Goal: Book appointment/travel/reservation

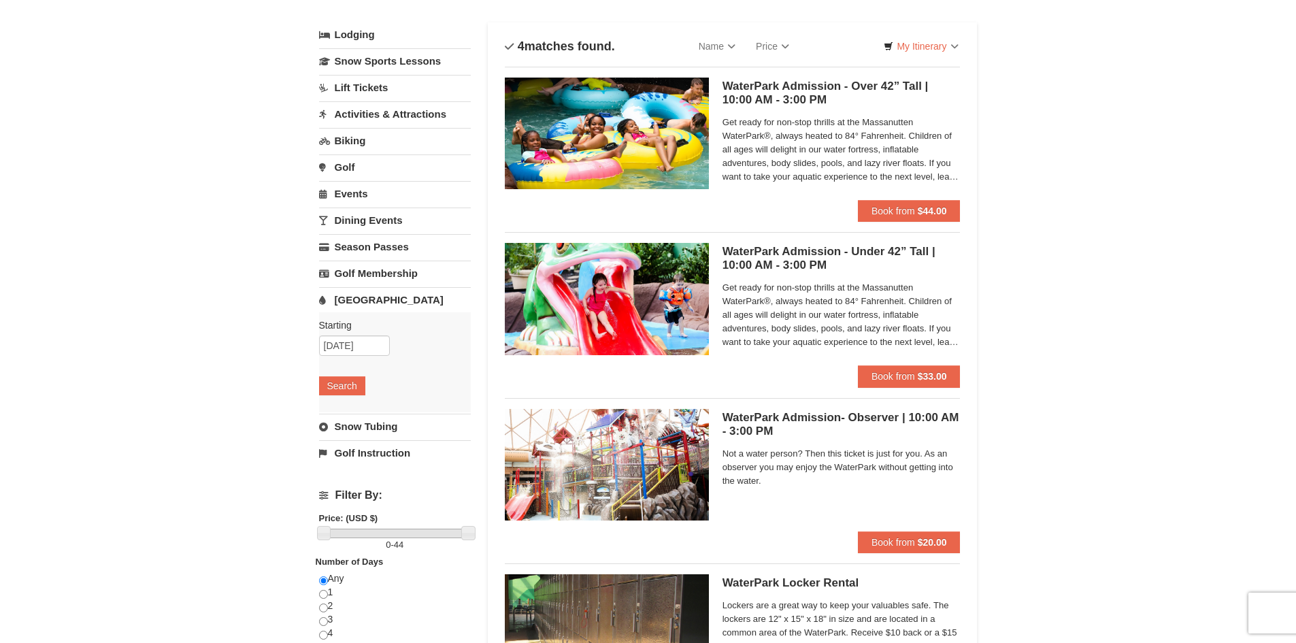
scroll to position [68, 0]
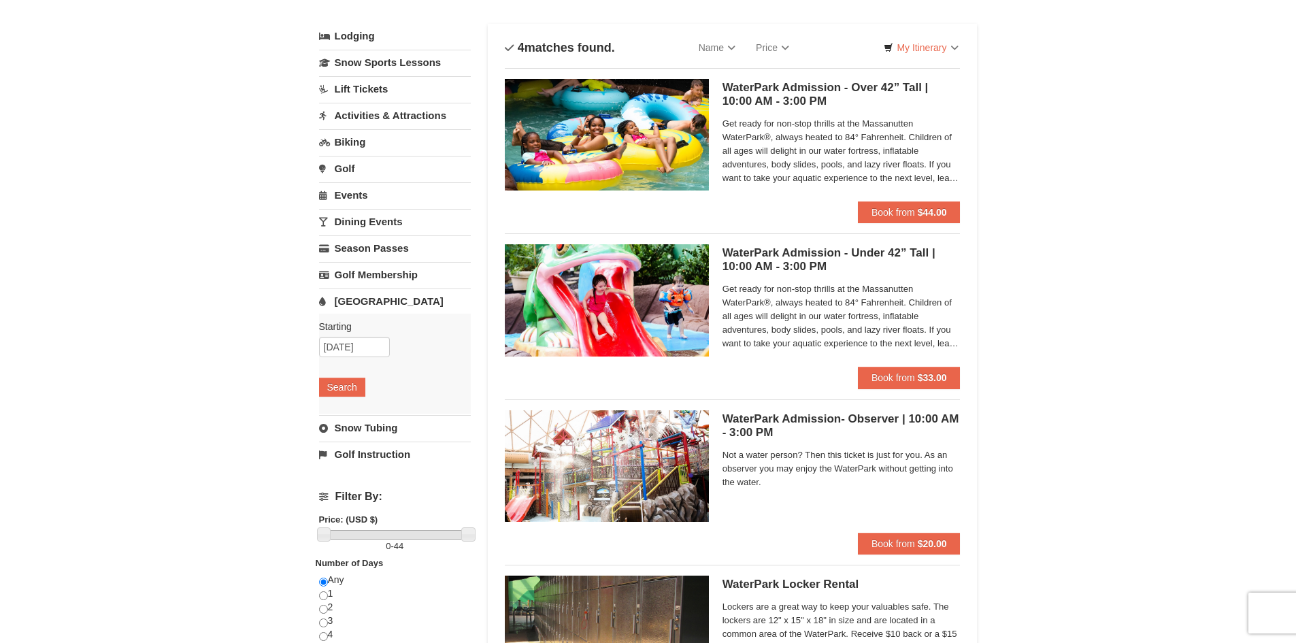
click at [609, 139] on img at bounding box center [607, 135] width 204 height 112
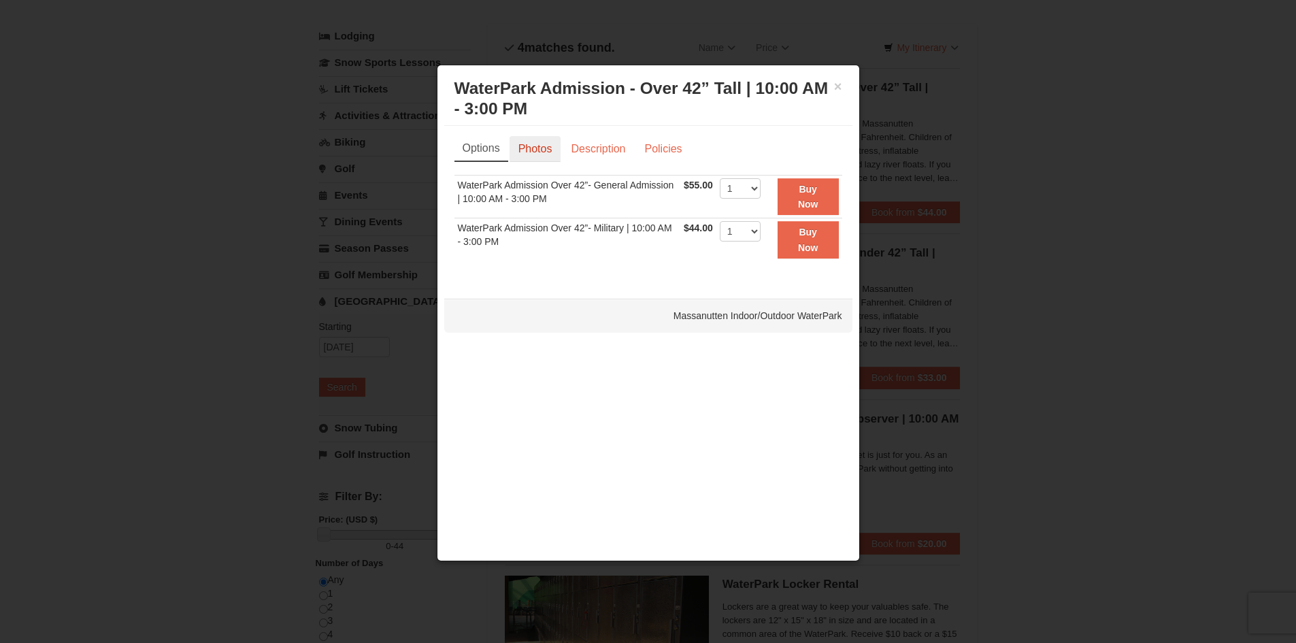
click at [539, 143] on link "Photos" at bounding box center [535, 149] width 52 height 26
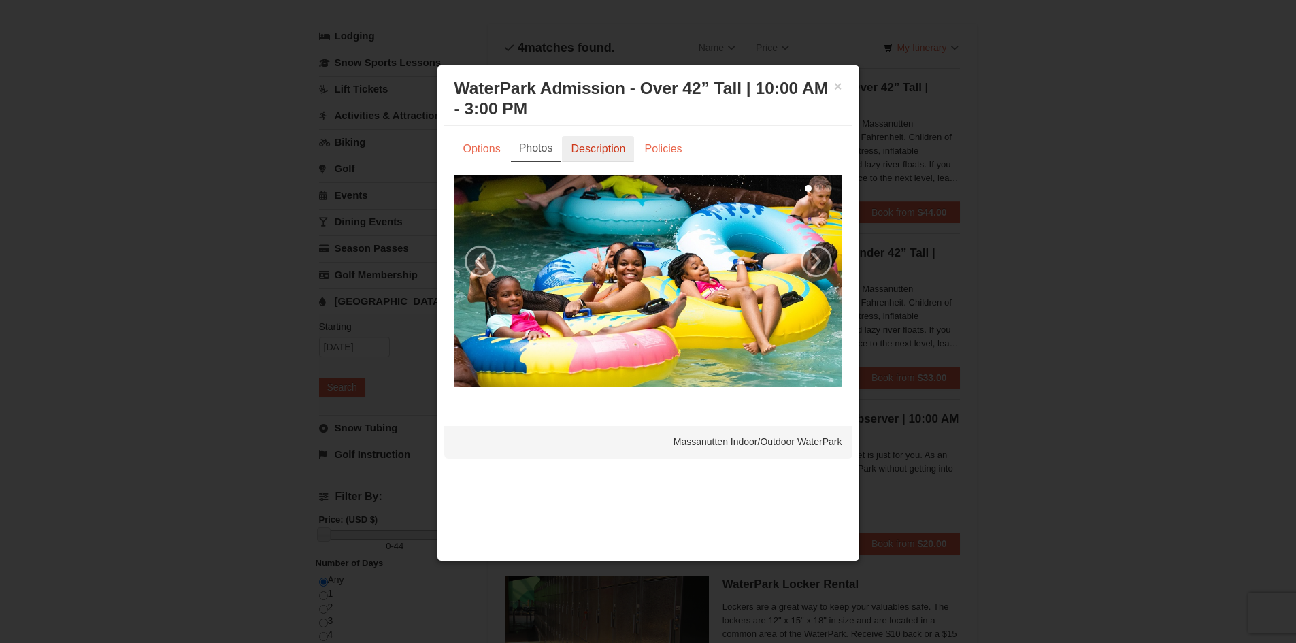
click at [590, 158] on link "Description" at bounding box center [598, 149] width 72 height 26
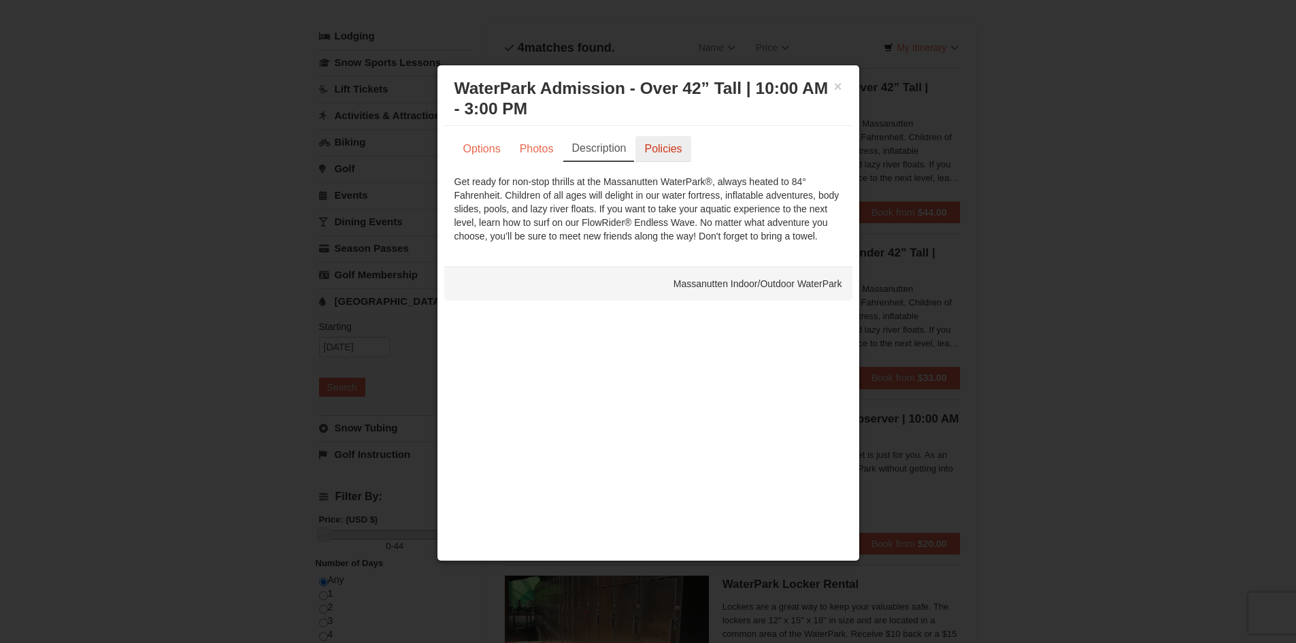
click at [653, 150] on link "Policies" at bounding box center [662, 149] width 55 height 26
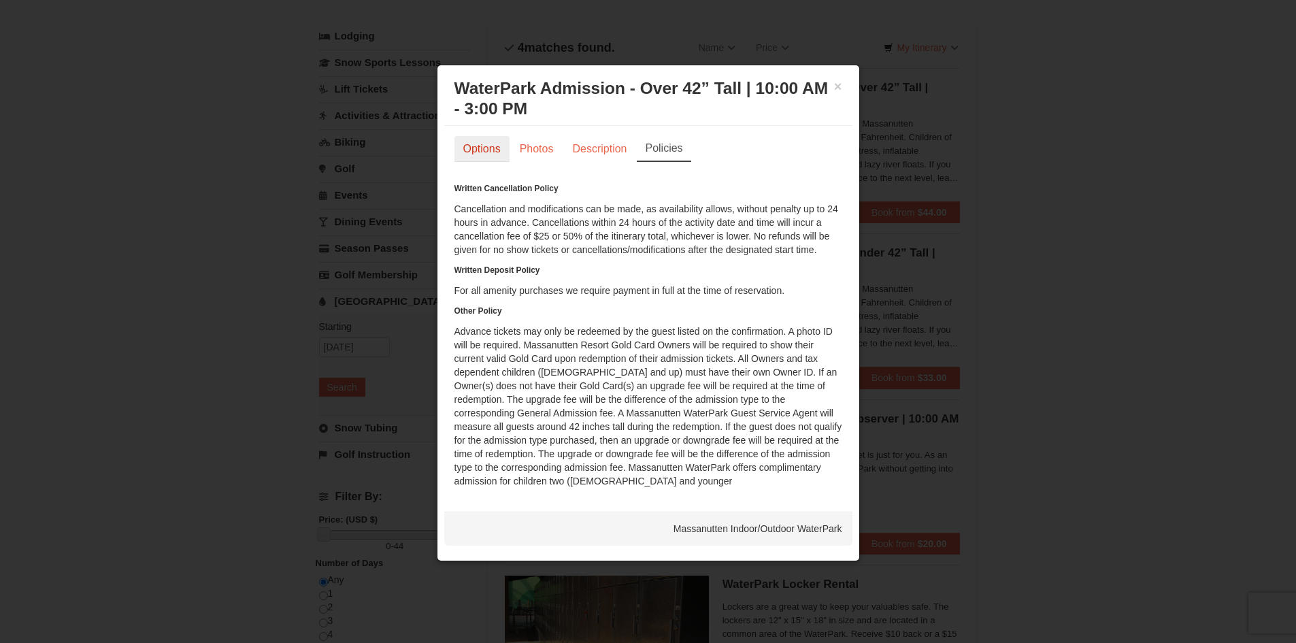
click at [485, 152] on link "Options" at bounding box center [481, 149] width 55 height 26
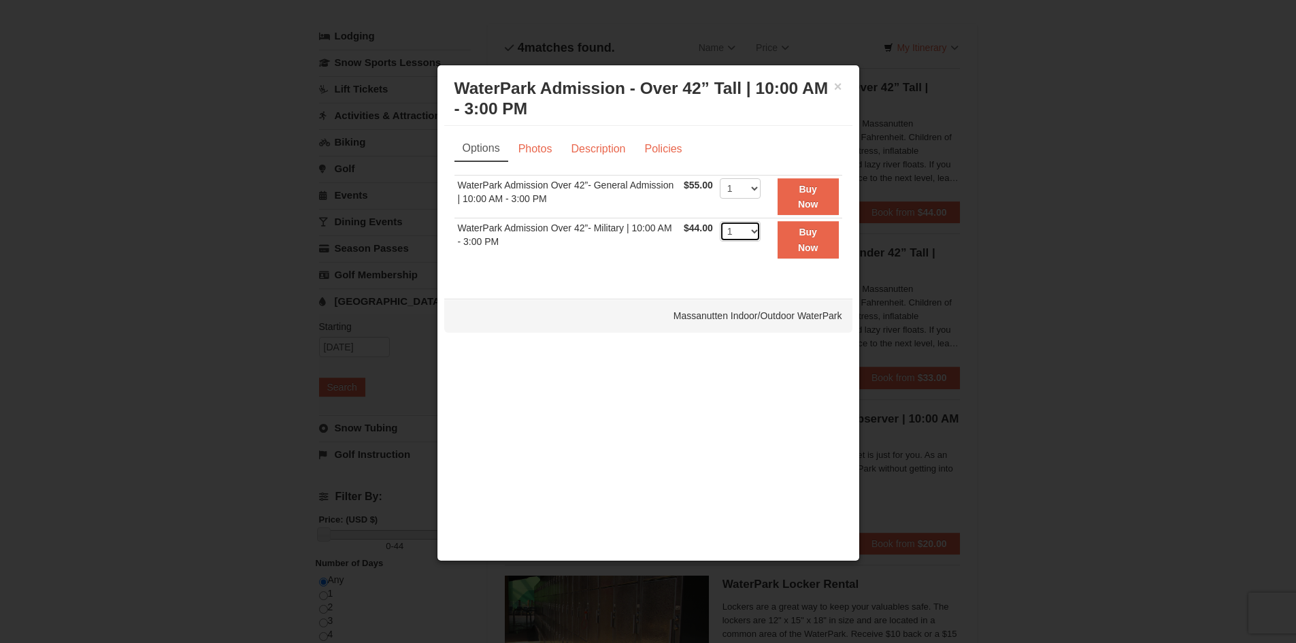
click at [749, 231] on select "1 2 3 4 5 6 7 8 9 10 11 12 13 14 15 16 17 18 19 20 21 22" at bounding box center [740, 231] width 41 height 20
select select "2"
click at [720, 221] on select "1 2 3 4 5 6 7 8 9 10 11 12 13 14 15 16 17 18 19 20 21 22" at bounding box center [740, 231] width 41 height 20
click at [1088, 154] on div at bounding box center [648, 321] width 1296 height 643
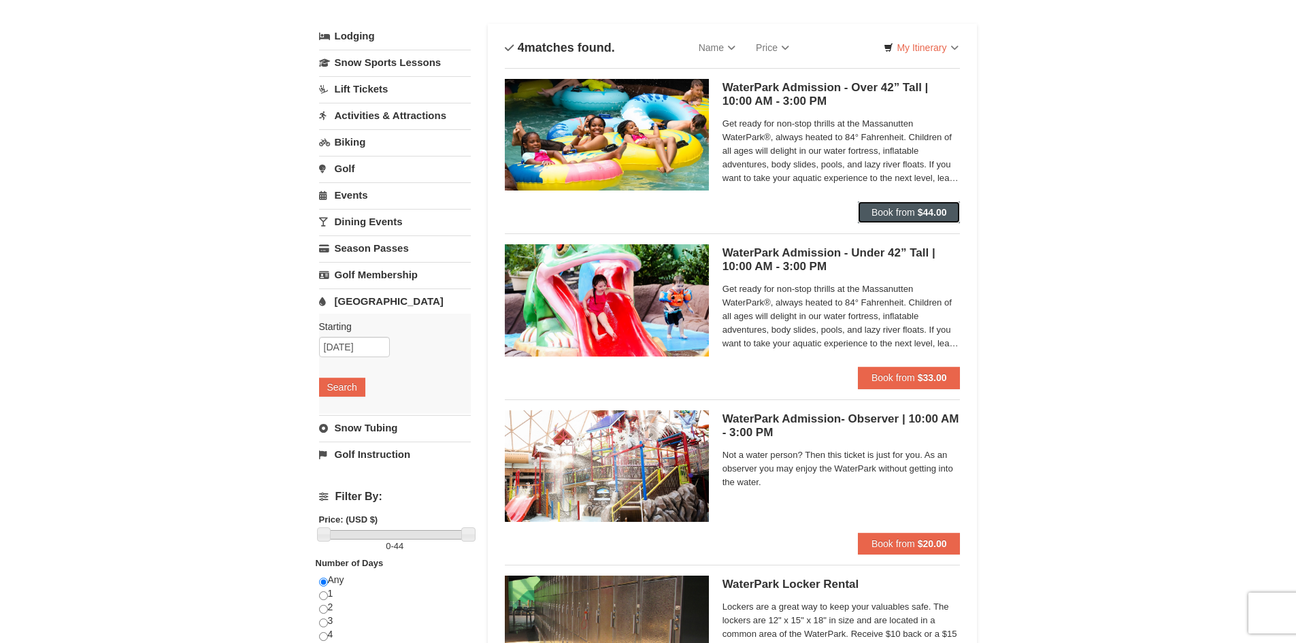
click at [924, 212] on strong "$44.00" at bounding box center [932, 212] width 29 height 11
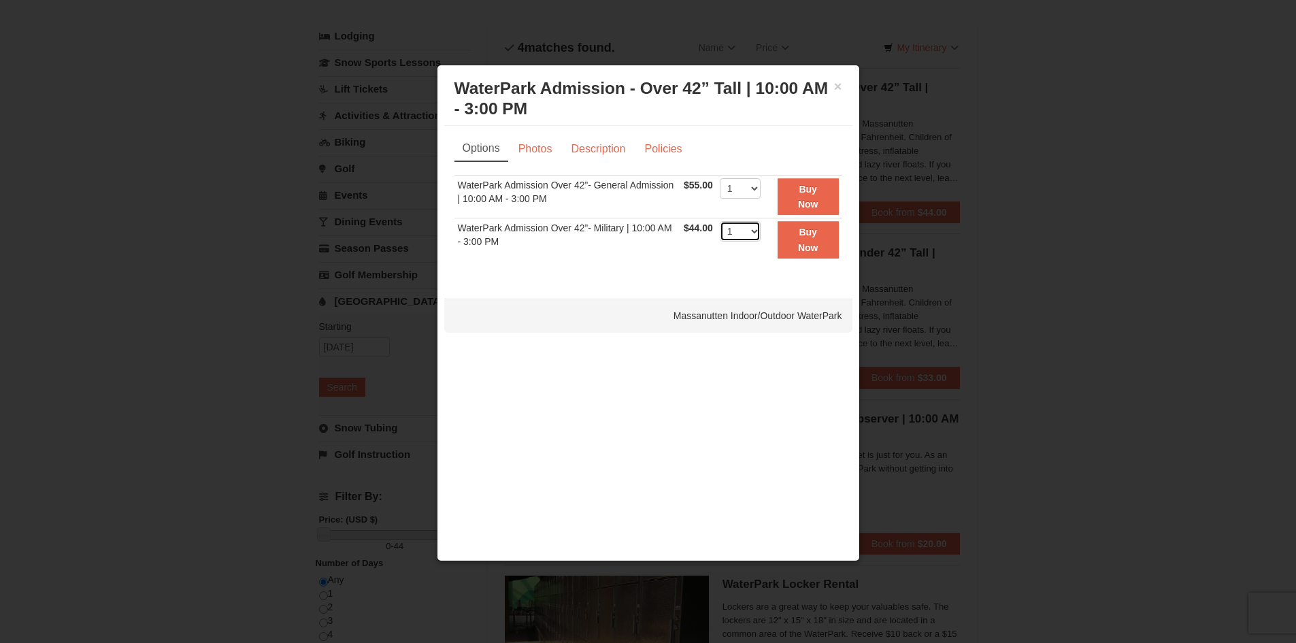
click at [751, 233] on select "1 2 3 4 5 6 7 8 9 10 11 12 13 14 15 16 17 18 19 20 21 22" at bounding box center [740, 231] width 41 height 20
select select "2"
click at [720, 221] on select "1 2 3 4 5 6 7 8 9 10 11 12 13 14 15 16 17 18 19 20 21 22" at bounding box center [740, 231] width 41 height 20
click at [816, 249] on strong "Buy Now" at bounding box center [808, 240] width 20 height 26
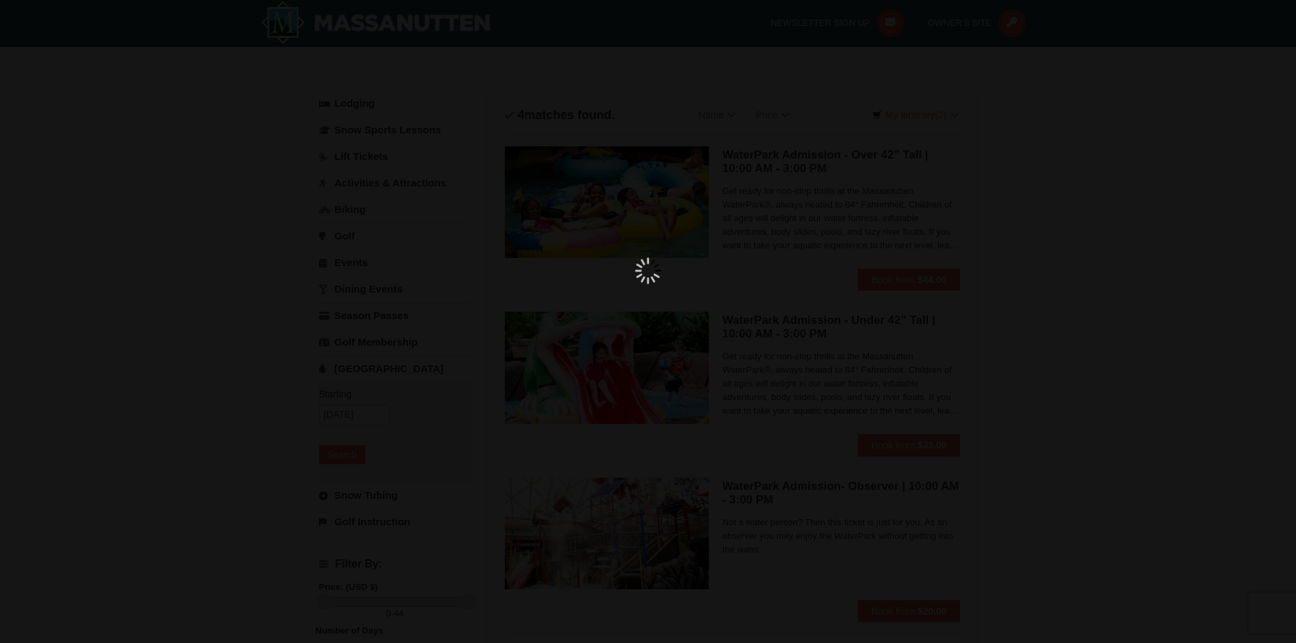
scroll to position [4, 0]
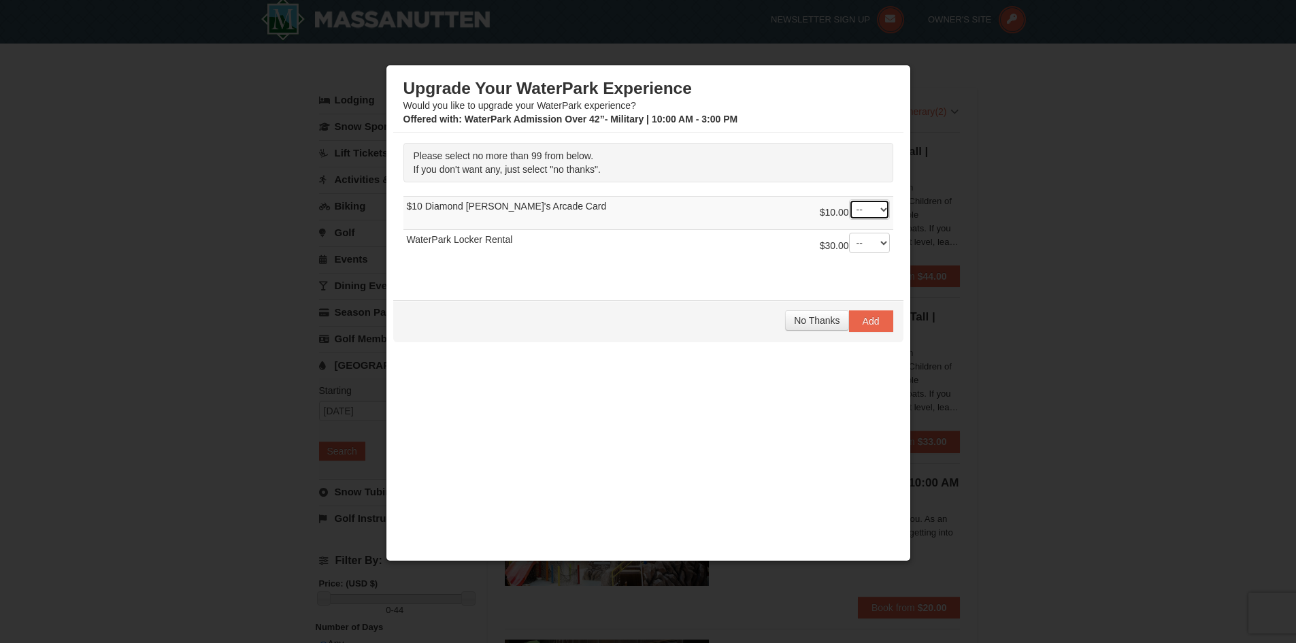
click at [875, 211] on select "-- 01 02 03 04 05 06 07 08" at bounding box center [869, 209] width 41 height 20
select select "2"
click at [849, 199] on select "-- 01 02 03 04 05 06 07 08" at bounding box center [869, 209] width 41 height 20
click at [872, 241] on select "-- 01 02 03 04 05 06 07 08" at bounding box center [869, 243] width 41 height 20
select select "1"
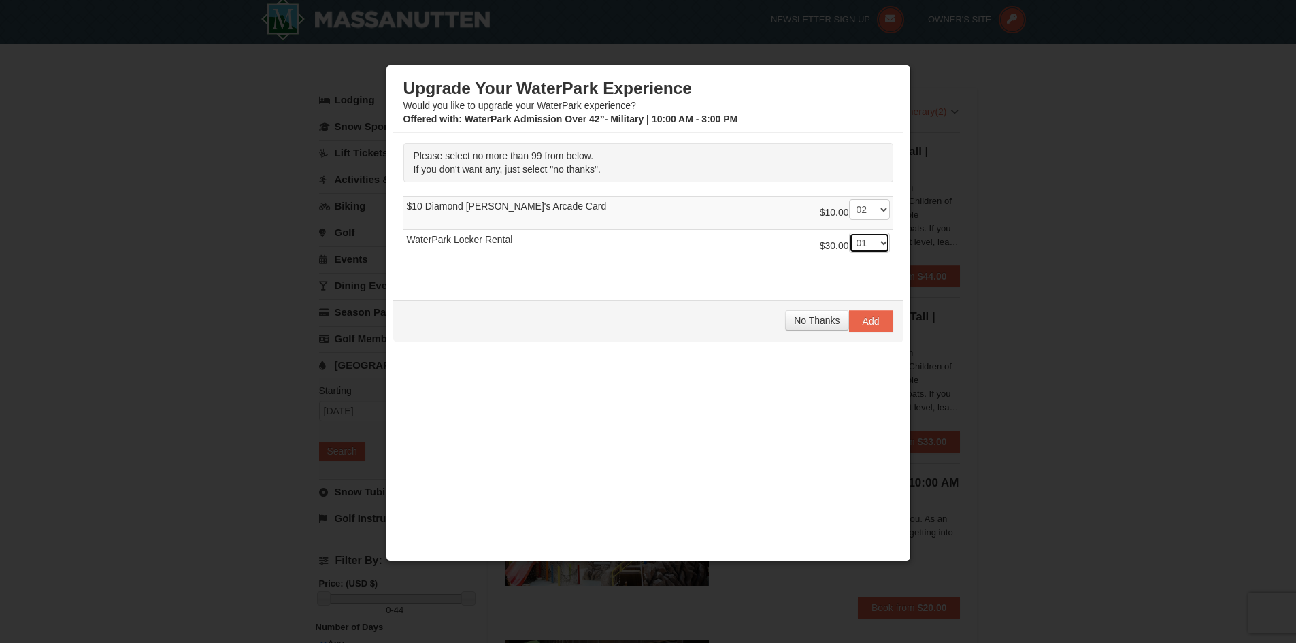
click at [849, 233] on select "-- 01 02 03 04 05 06 07 08" at bounding box center [869, 243] width 41 height 20
click at [874, 319] on span "Add" at bounding box center [871, 321] width 17 height 11
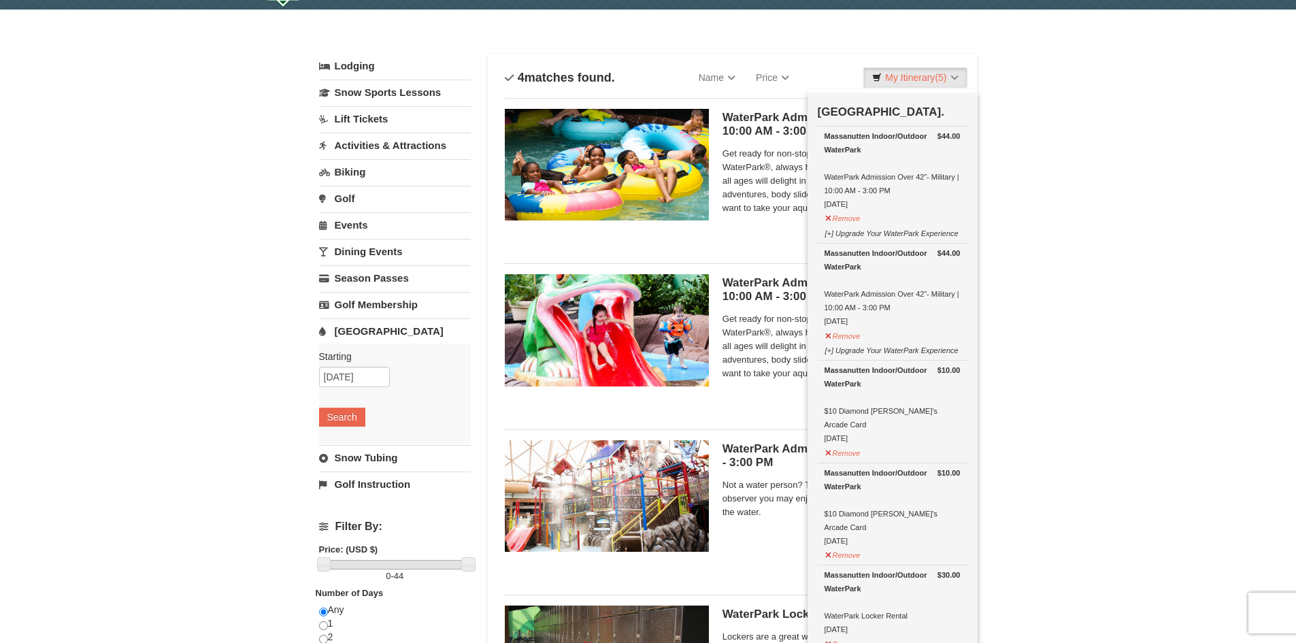
scroll to position [0, 0]
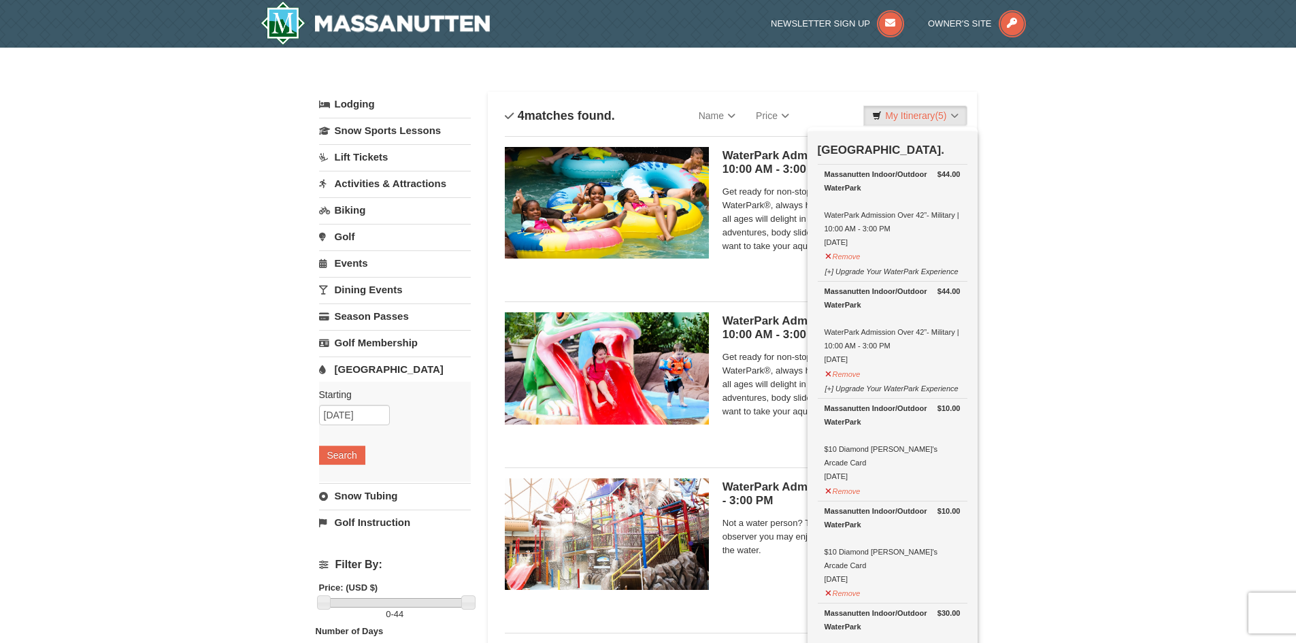
click at [1086, 326] on div "× Categories List Filter My Itinerary (5) Check Out Now Water Park Pass. $44.00…" at bounding box center [648, 455] width 1296 height 814
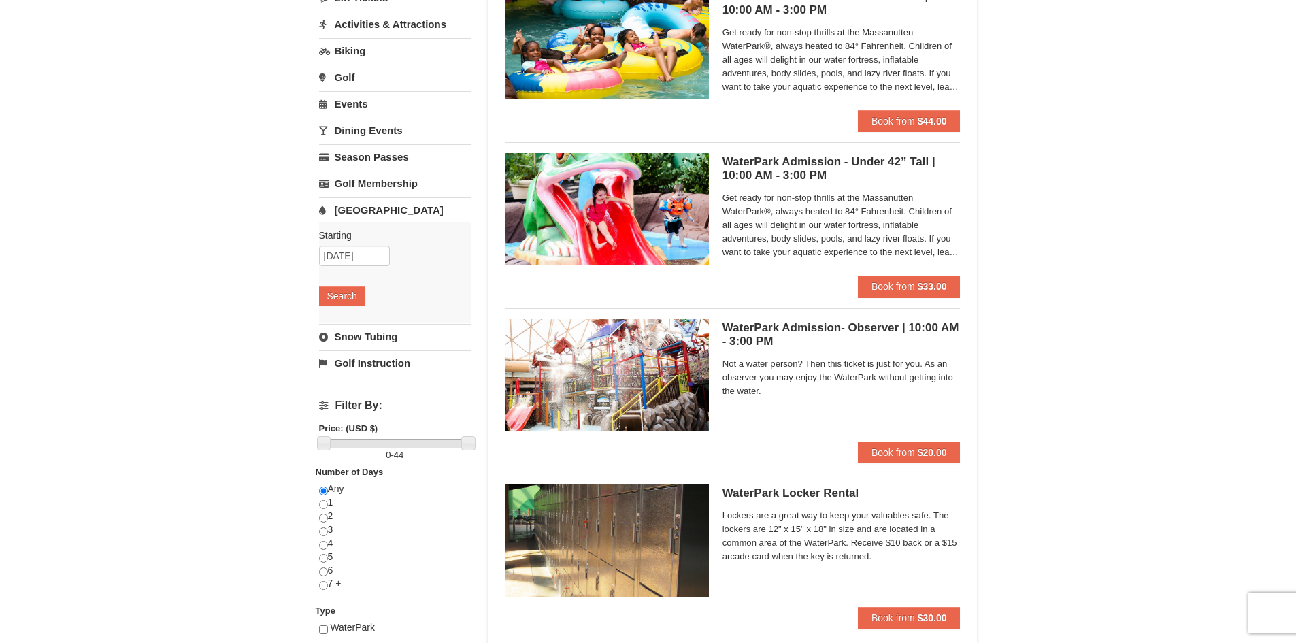
scroll to position [204, 0]
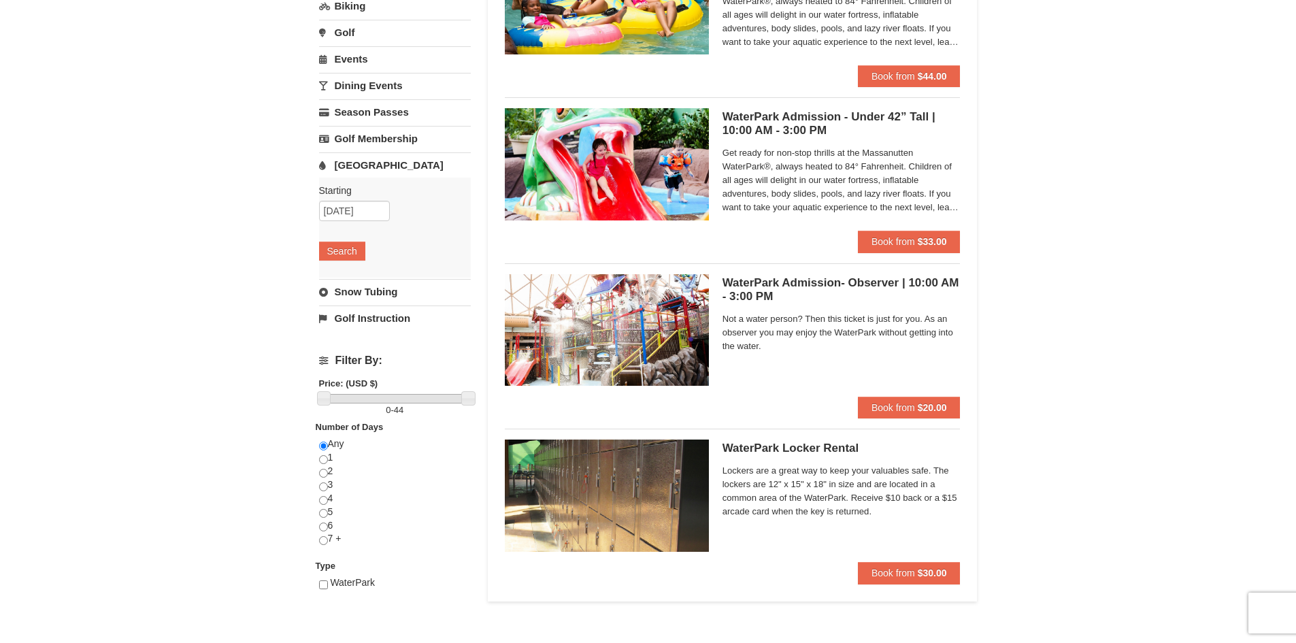
click at [818, 281] on h5 "WaterPark Admission- Observer | 10:00 AM - 3:00 PM Massanutten Indoor/Outdoor W…" at bounding box center [841, 289] width 238 height 27
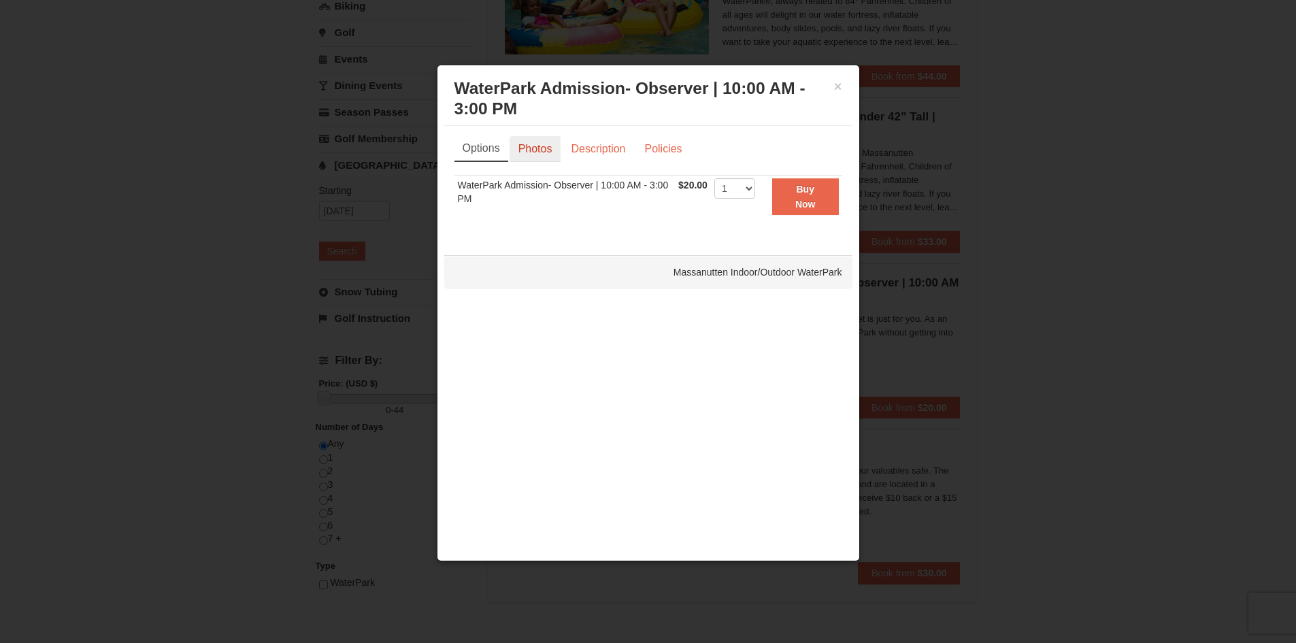
click at [541, 145] on link "Photos" at bounding box center [535, 149] width 52 height 26
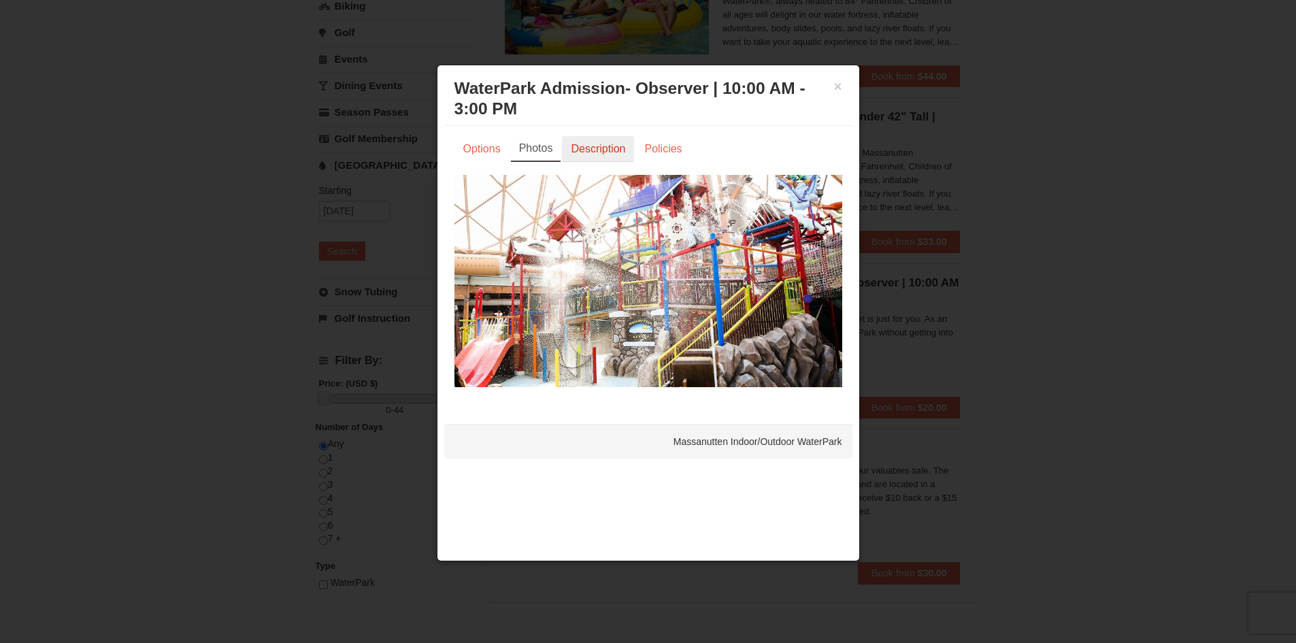
click at [578, 146] on link "Description" at bounding box center [598, 149] width 72 height 26
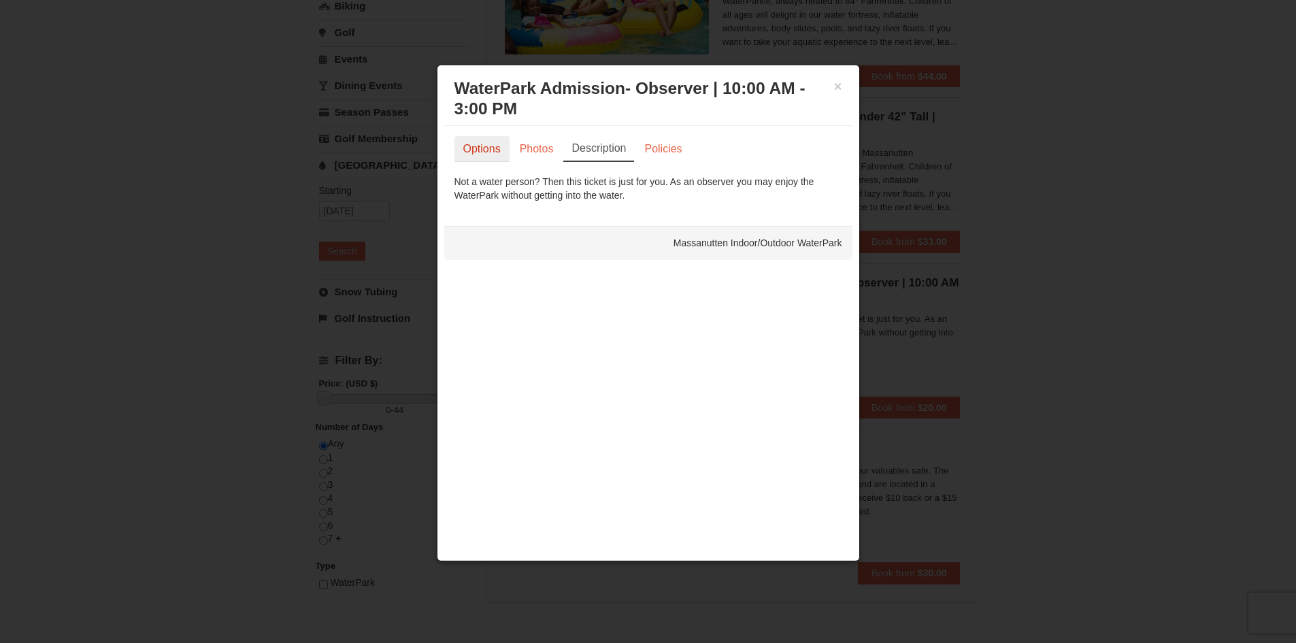
click at [485, 148] on link "Options" at bounding box center [481, 149] width 55 height 26
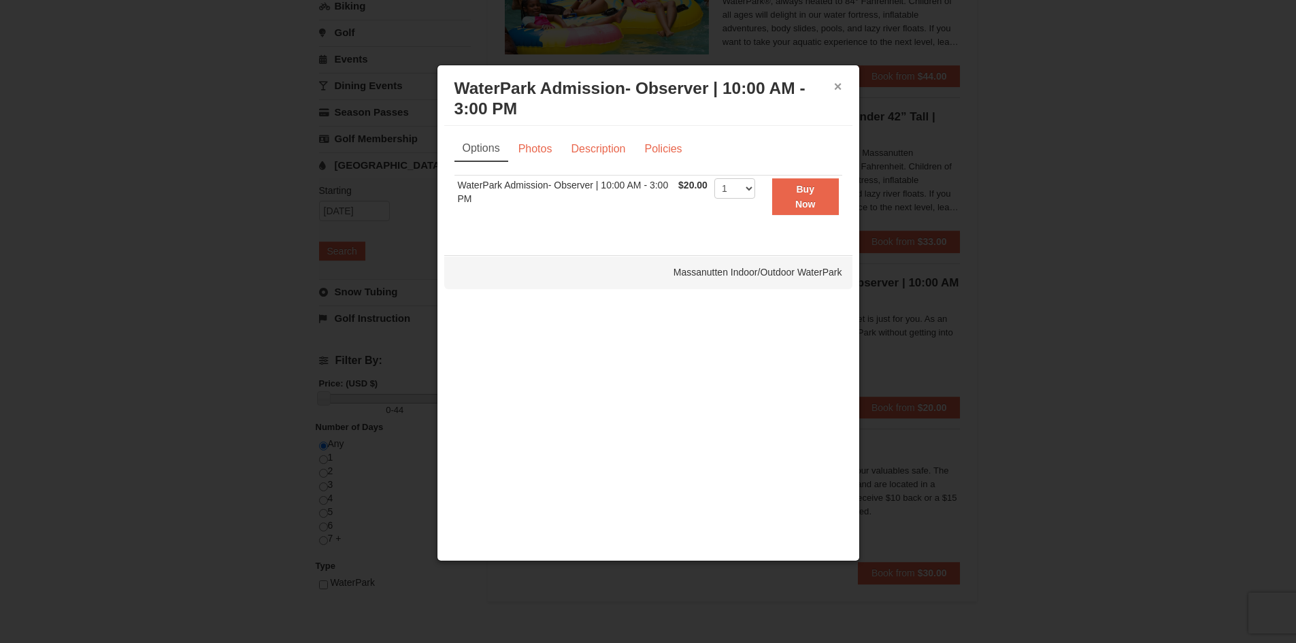
click at [838, 82] on button "×" at bounding box center [838, 87] width 8 height 14
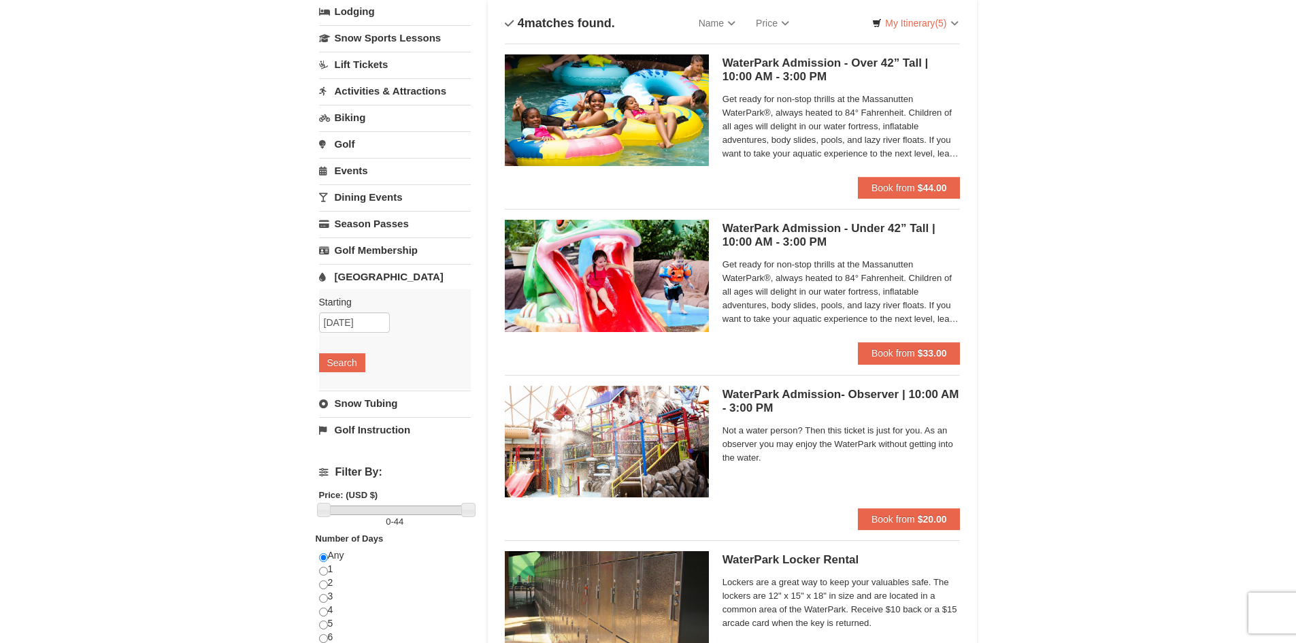
scroll to position [68, 0]
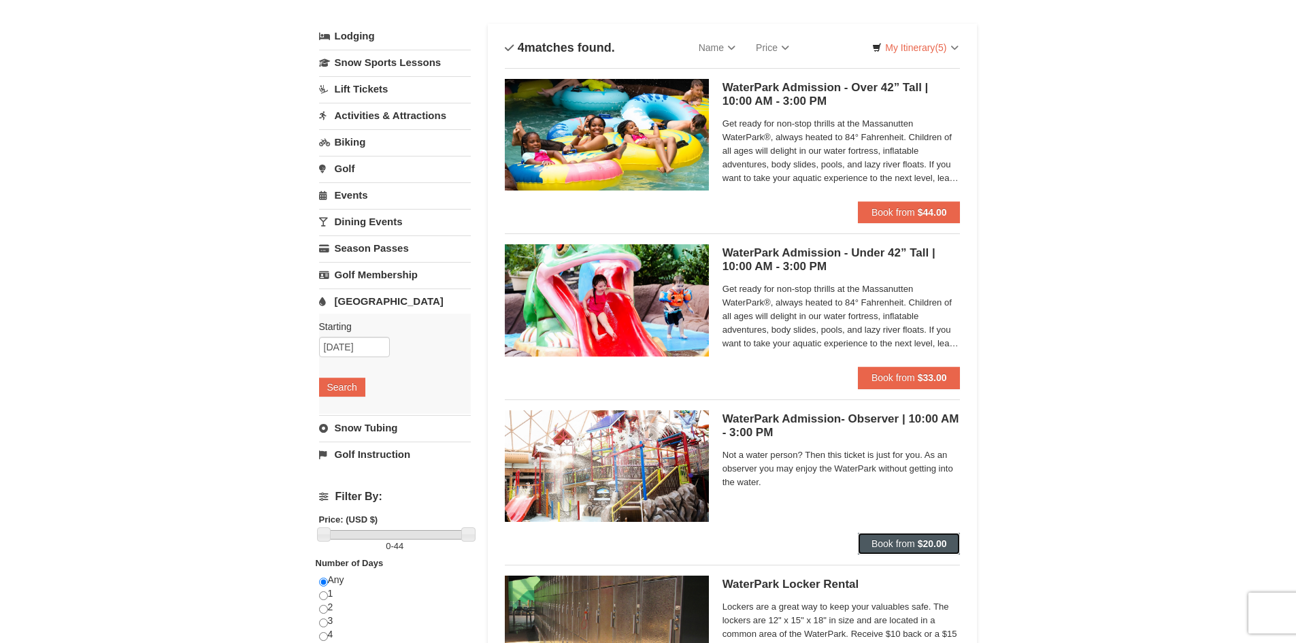
click at [909, 541] on span "Book from" at bounding box center [893, 543] width 44 height 11
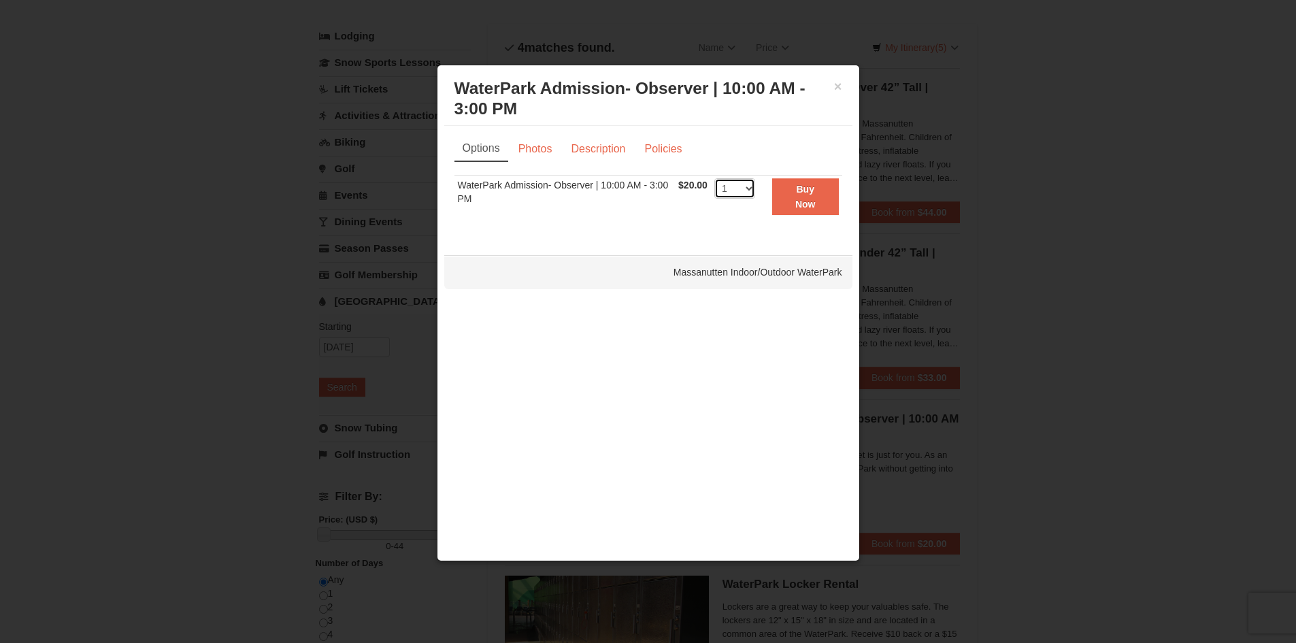
click at [748, 188] on select "1 2 3 4 5 6 7 8 9 10 11 12 13 14 15 16 17 18 19 20 21 22 23 24 25 26 27 28 29 3…" at bounding box center [734, 188] width 41 height 20
select select "2"
click at [714, 178] on select "1 2 3 4 5 6 7 8 9 10 11 12 13 14 15 16 17 18 19 20 21 22 23 24 25 26 27 28 29 3…" at bounding box center [734, 188] width 41 height 20
click at [797, 201] on strong "Buy Now" at bounding box center [805, 197] width 20 height 26
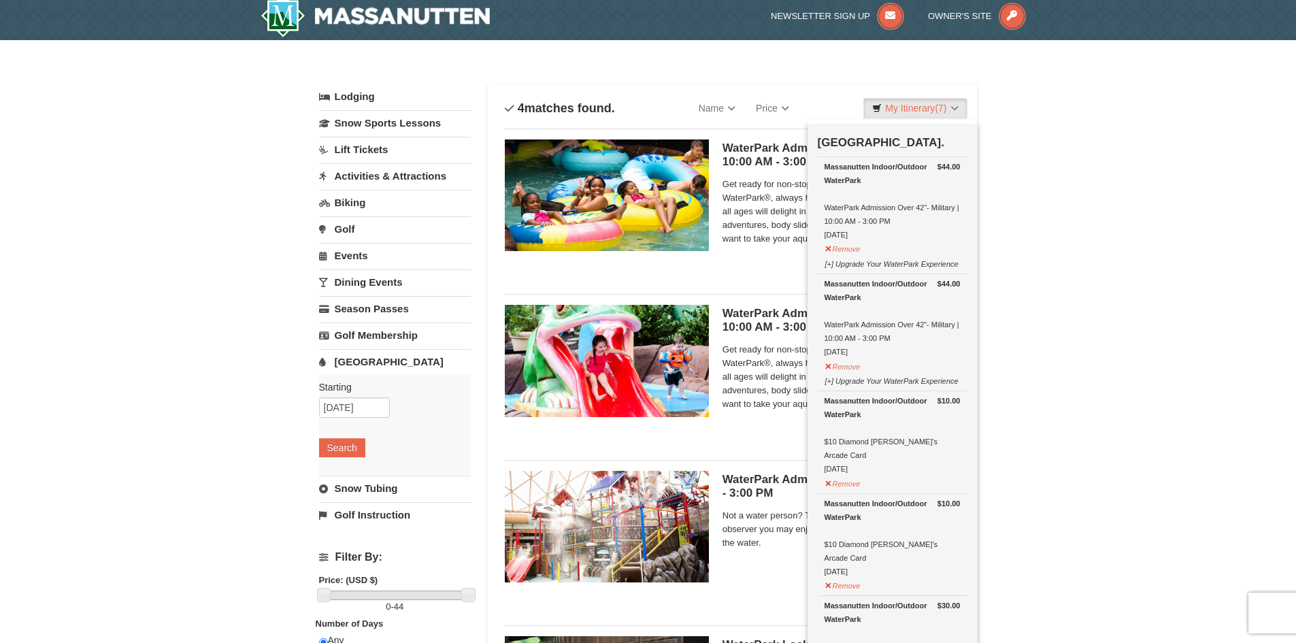
scroll to position [0, 0]
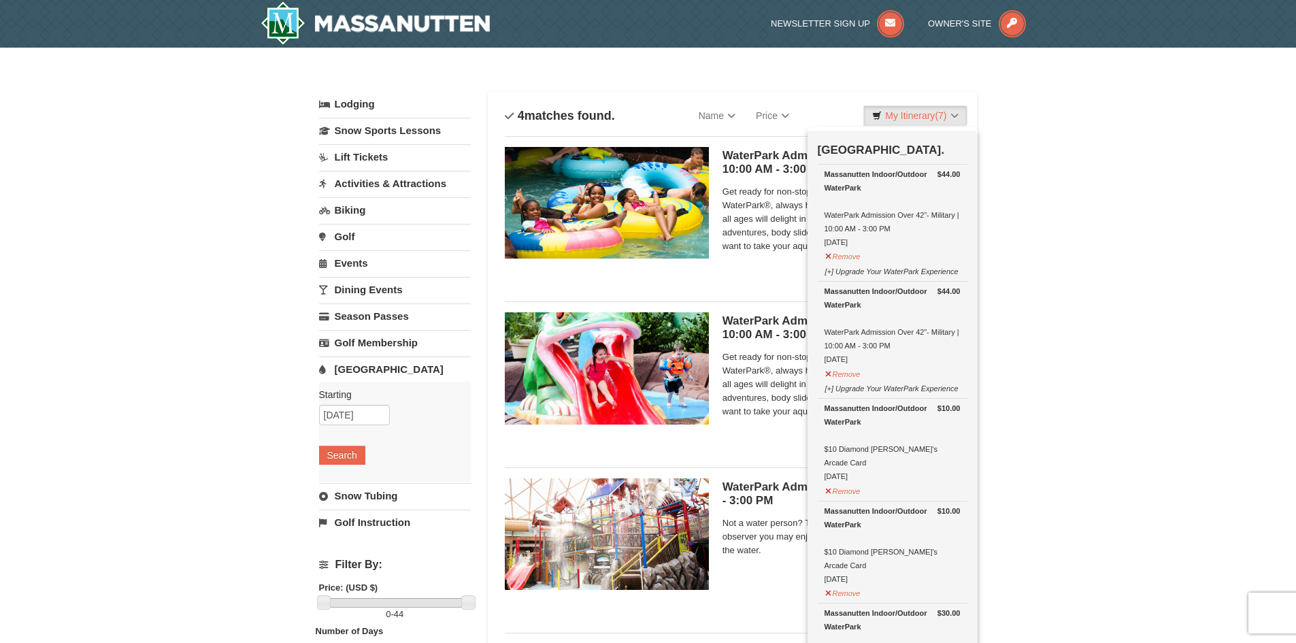
click at [1107, 157] on div "× Categories List Filter My Itinerary (7) Check Out Now Water Park Pass. $44.00…" at bounding box center [648, 455] width 1296 height 814
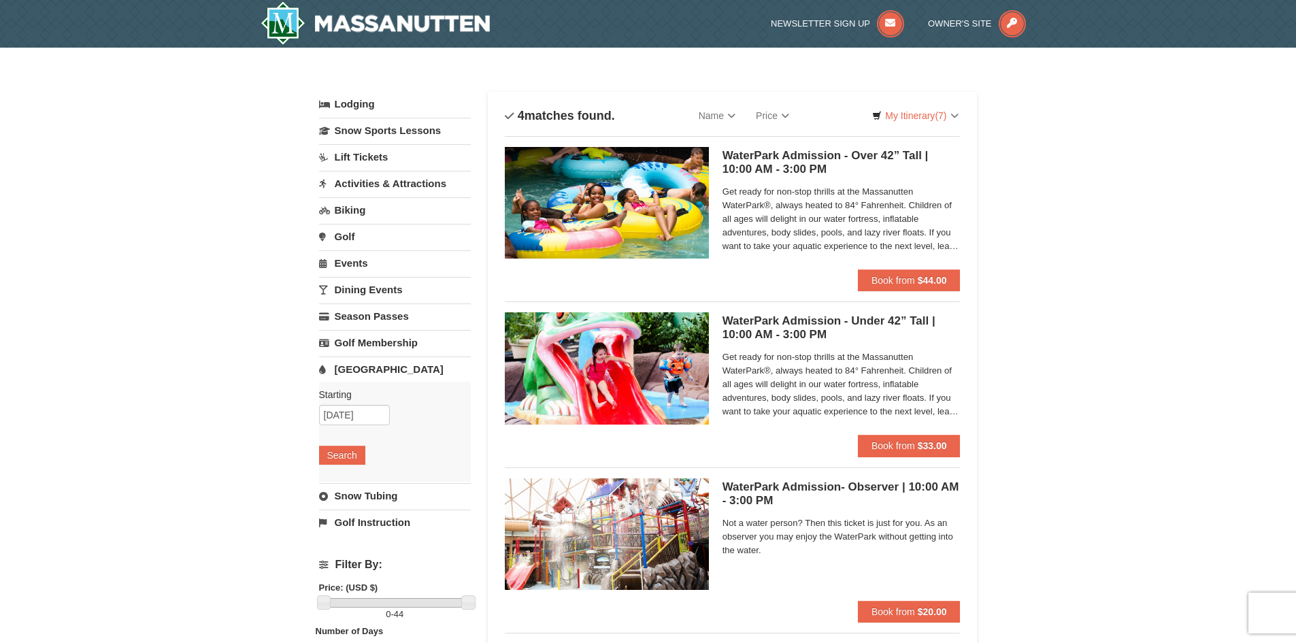
click at [339, 186] on link "Activities & Attractions" at bounding box center [395, 183] width 152 height 25
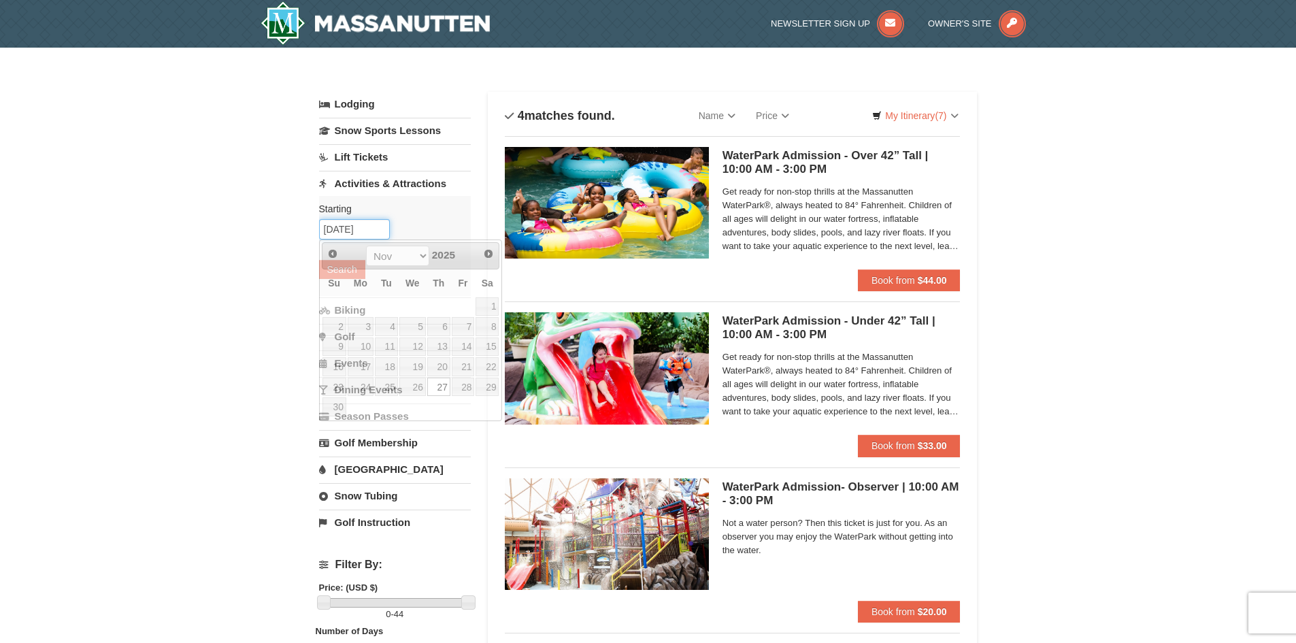
click at [344, 225] on input "[DATE]" at bounding box center [354, 229] width 71 height 20
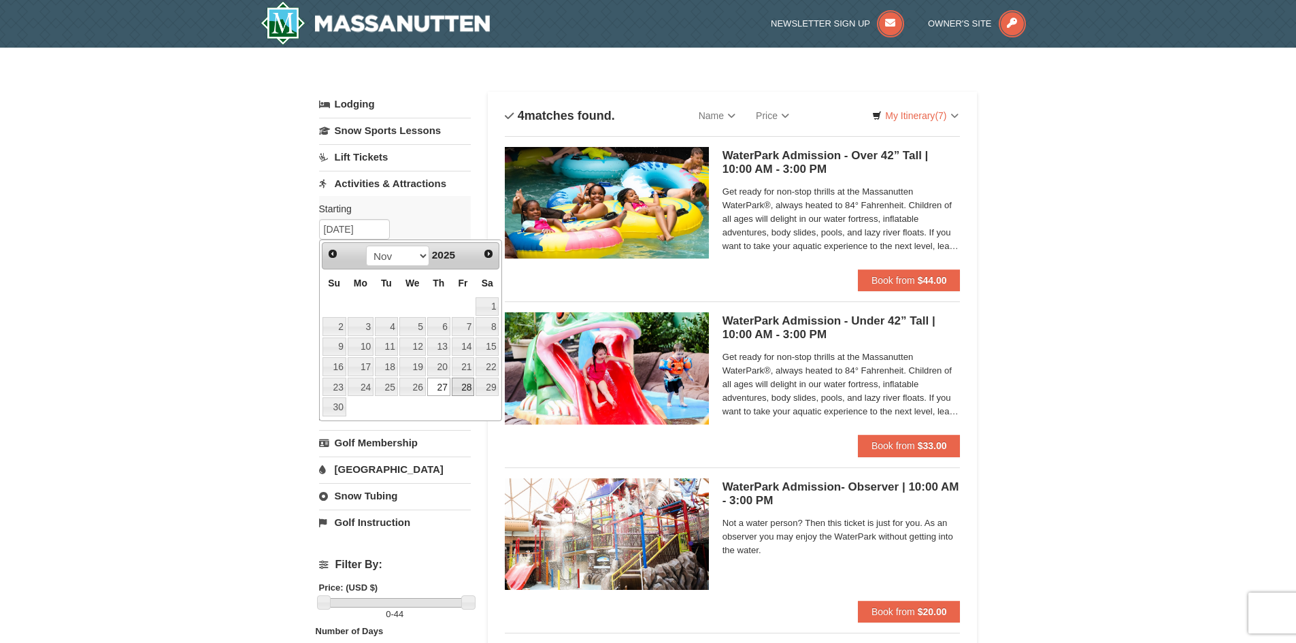
click at [460, 388] on link "28" at bounding box center [463, 387] width 23 height 19
type input "[DATE]"
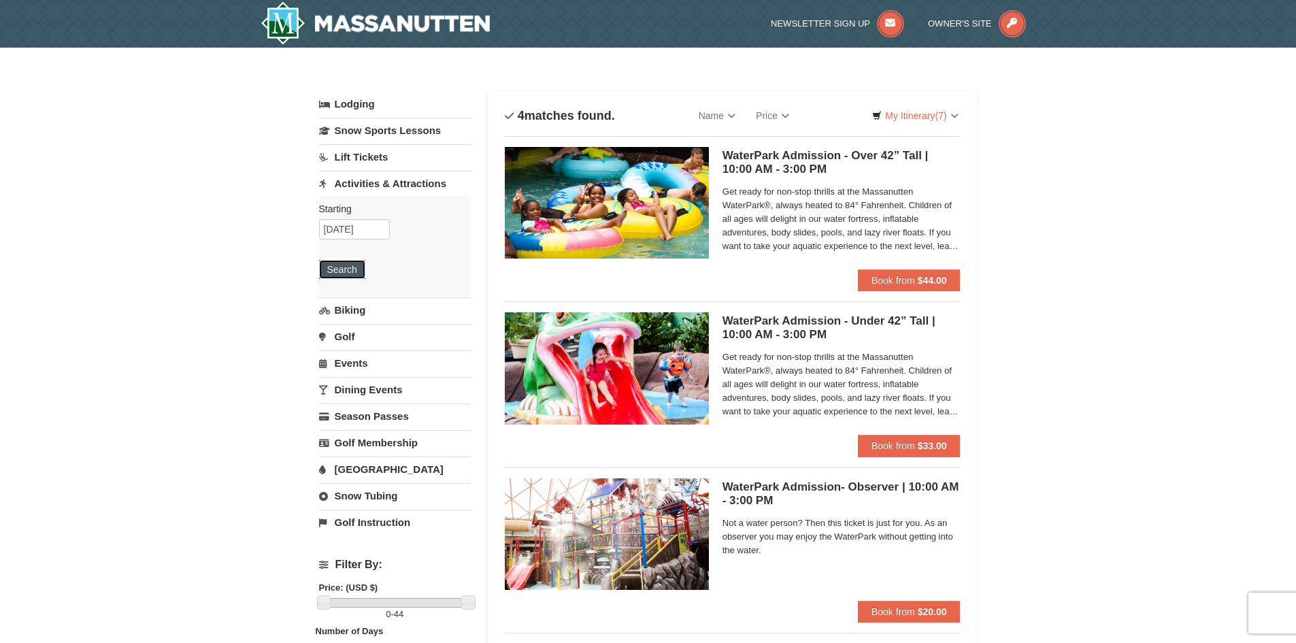
click at [337, 268] on button "Search" at bounding box center [342, 269] width 46 height 19
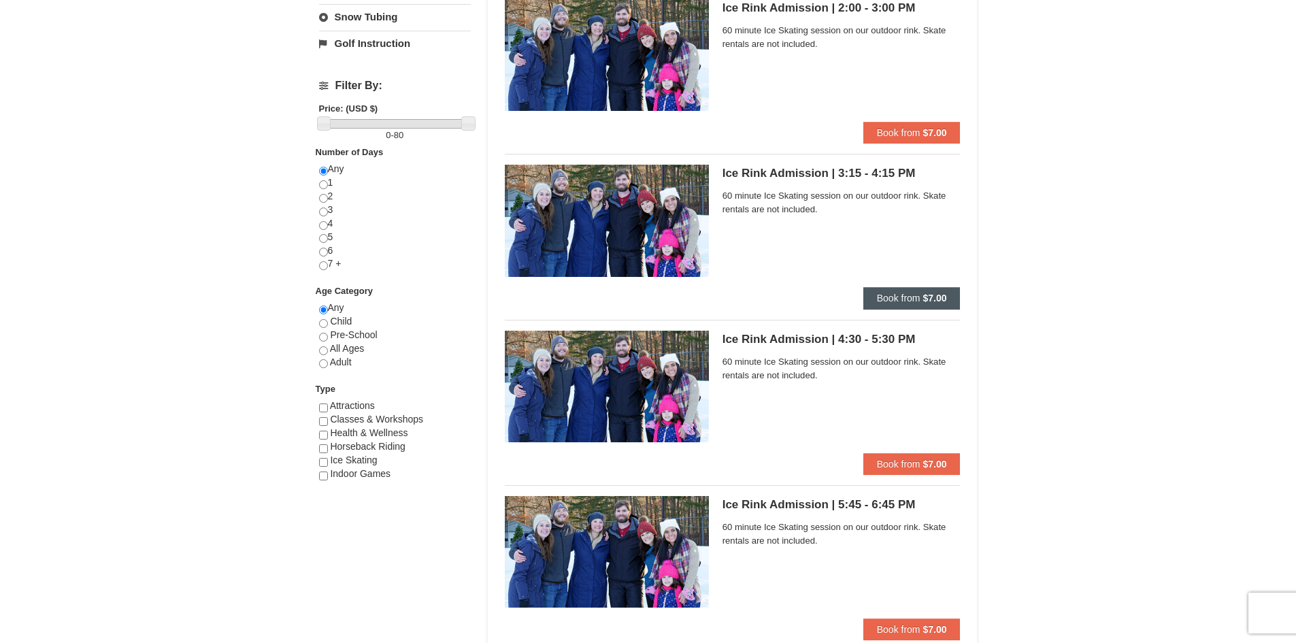
scroll to position [476, 0]
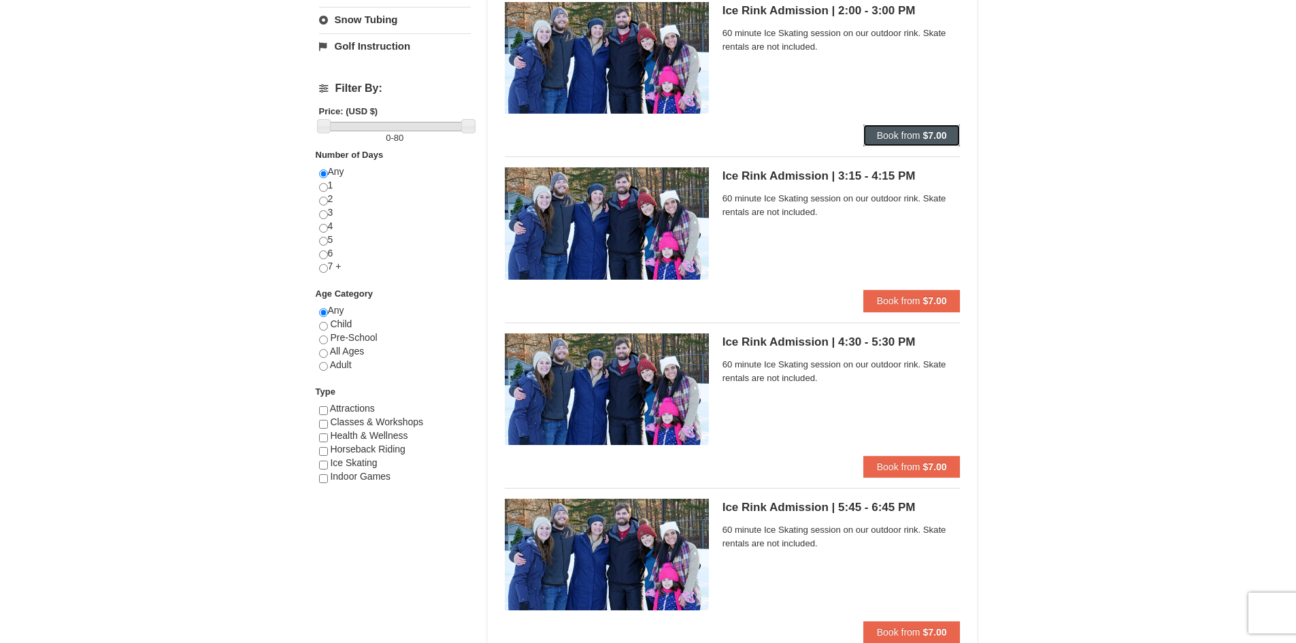
click at [884, 131] on span "Book from" at bounding box center [899, 135] width 44 height 11
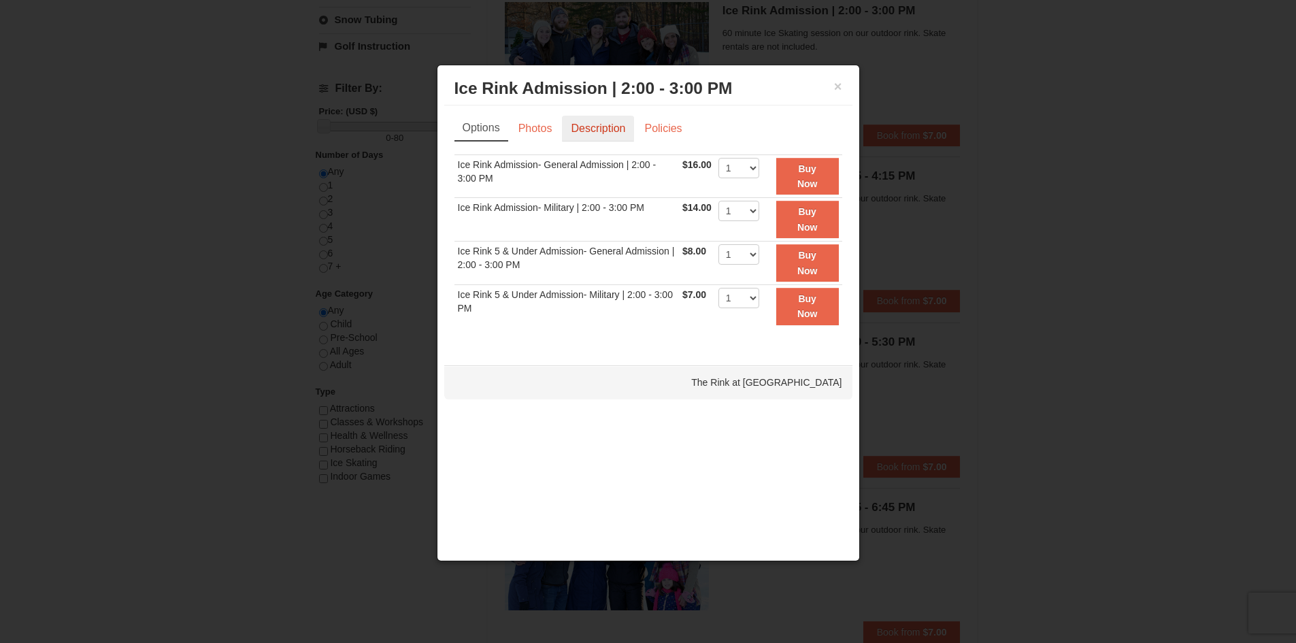
click at [599, 124] on link "Description" at bounding box center [598, 129] width 72 height 26
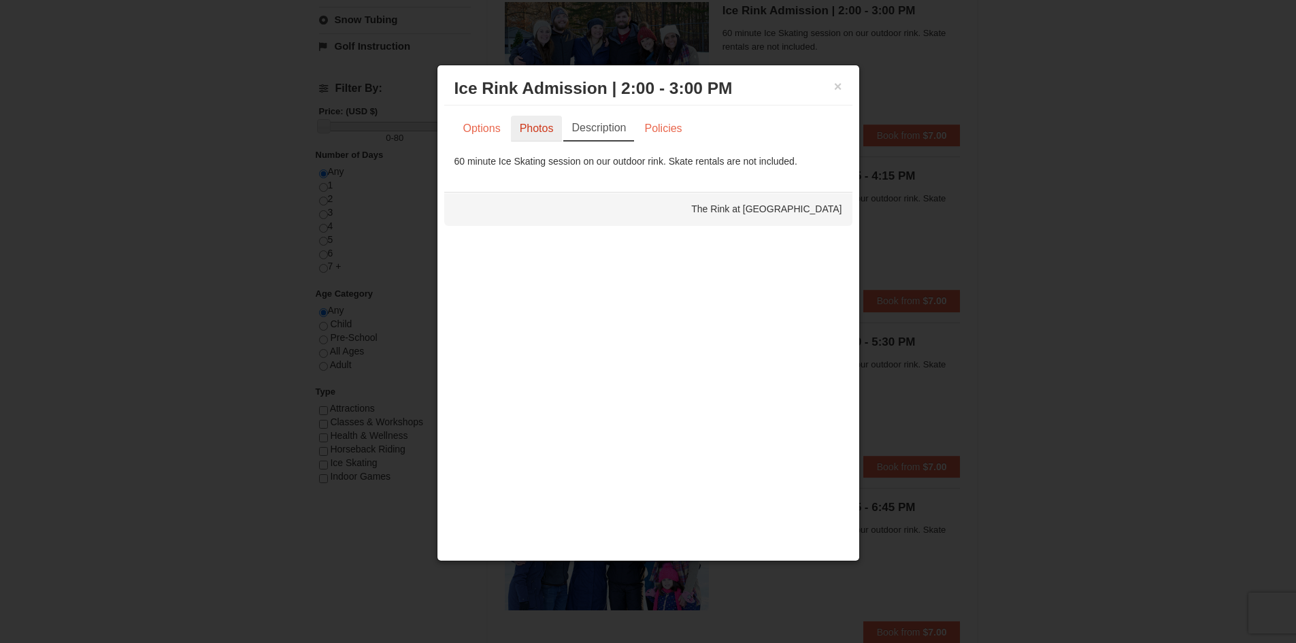
click at [531, 127] on link "Photos" at bounding box center [537, 129] width 52 height 26
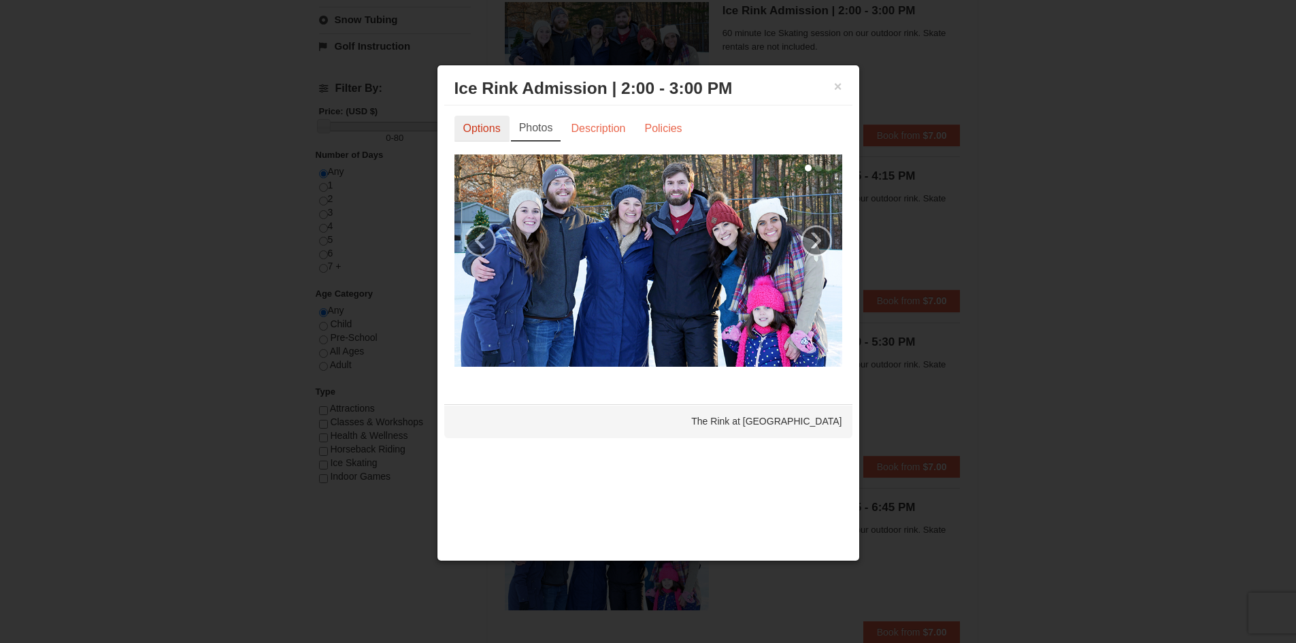
click at [480, 127] on link "Options" at bounding box center [481, 129] width 55 height 26
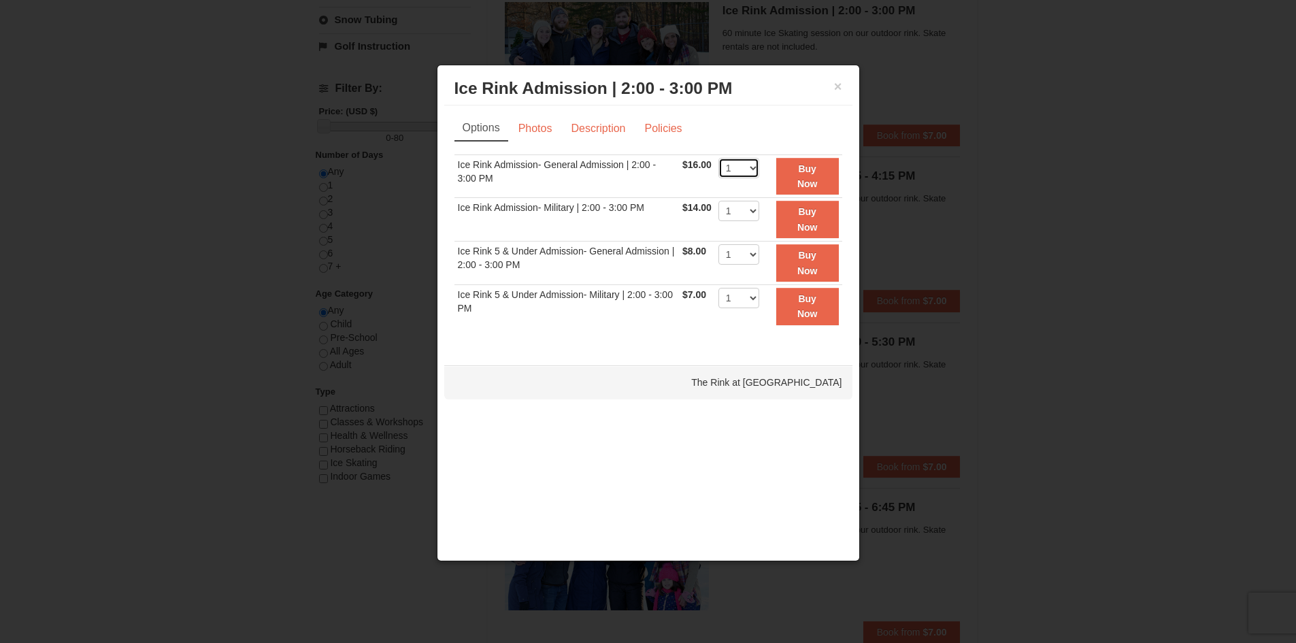
click at [746, 165] on select "1 2 3 4 5 6 7 8 9 10 11 12 13 14 15 16 17 18 19 20 21 22" at bounding box center [738, 168] width 41 height 20
select select "2"
click at [718, 158] on select "1 2 3 4 5 6 7 8 9 10 11 12 13 14 15 16 17 18 19 20 21 22" at bounding box center [738, 168] width 41 height 20
click at [806, 175] on button "Buy Now" at bounding box center [807, 176] width 63 height 37
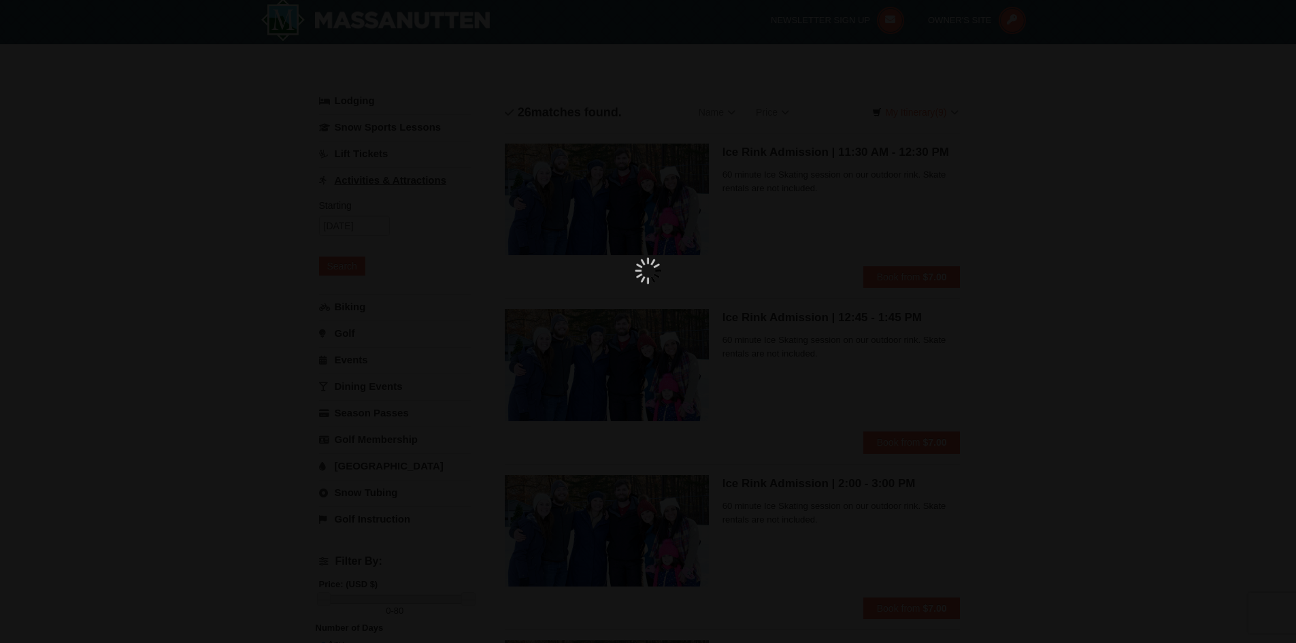
scroll to position [4, 0]
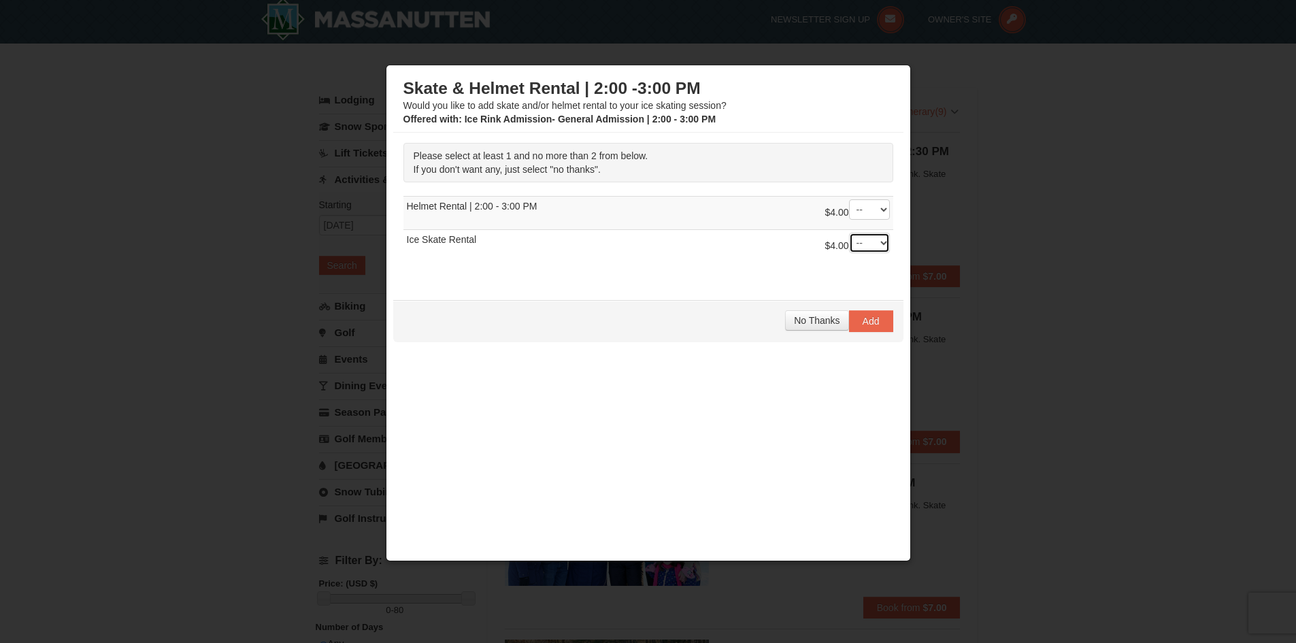
click at [880, 241] on select "-- 01 02" at bounding box center [869, 243] width 41 height 20
select select "2"
click at [849, 233] on select "-- 01 02" at bounding box center [869, 243] width 41 height 20
click at [878, 205] on select "-- 01 02" at bounding box center [869, 209] width 41 height 20
select select "2"
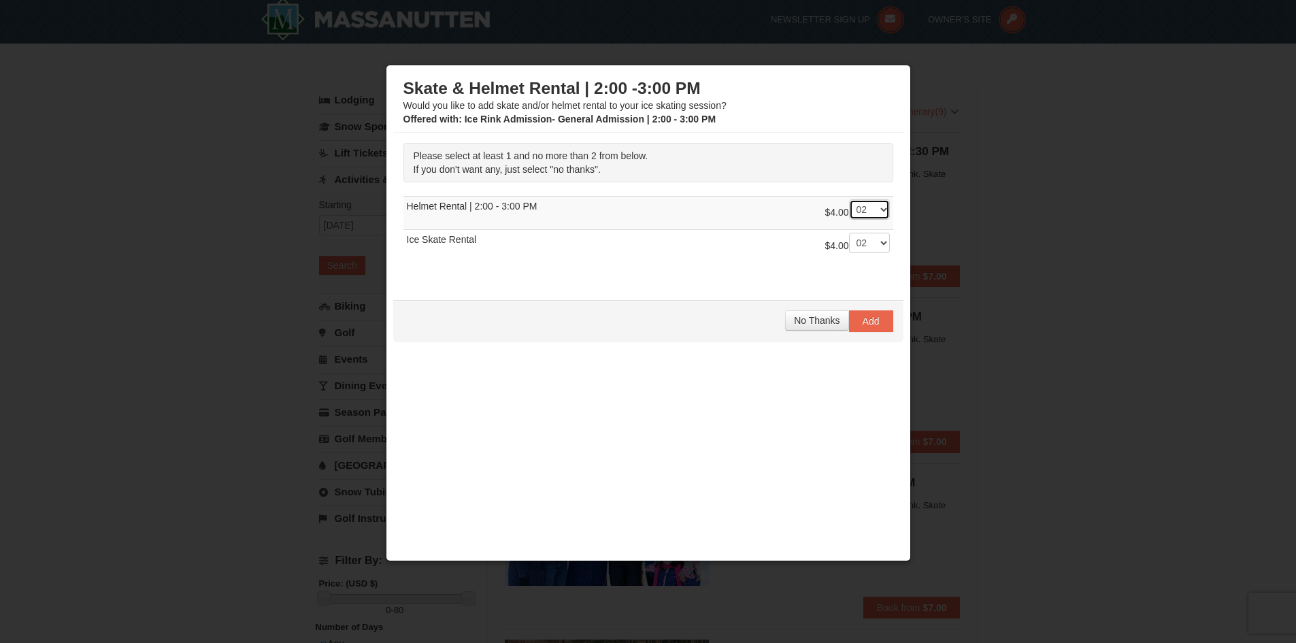
click at [849, 199] on select "-- 01 02" at bounding box center [869, 209] width 41 height 20
click at [809, 323] on span "No Thanks" at bounding box center [817, 320] width 46 height 11
click at [1035, 261] on div at bounding box center [648, 321] width 1296 height 643
click at [867, 241] on select "-- 01 02" at bounding box center [869, 243] width 41 height 20
select select "1"
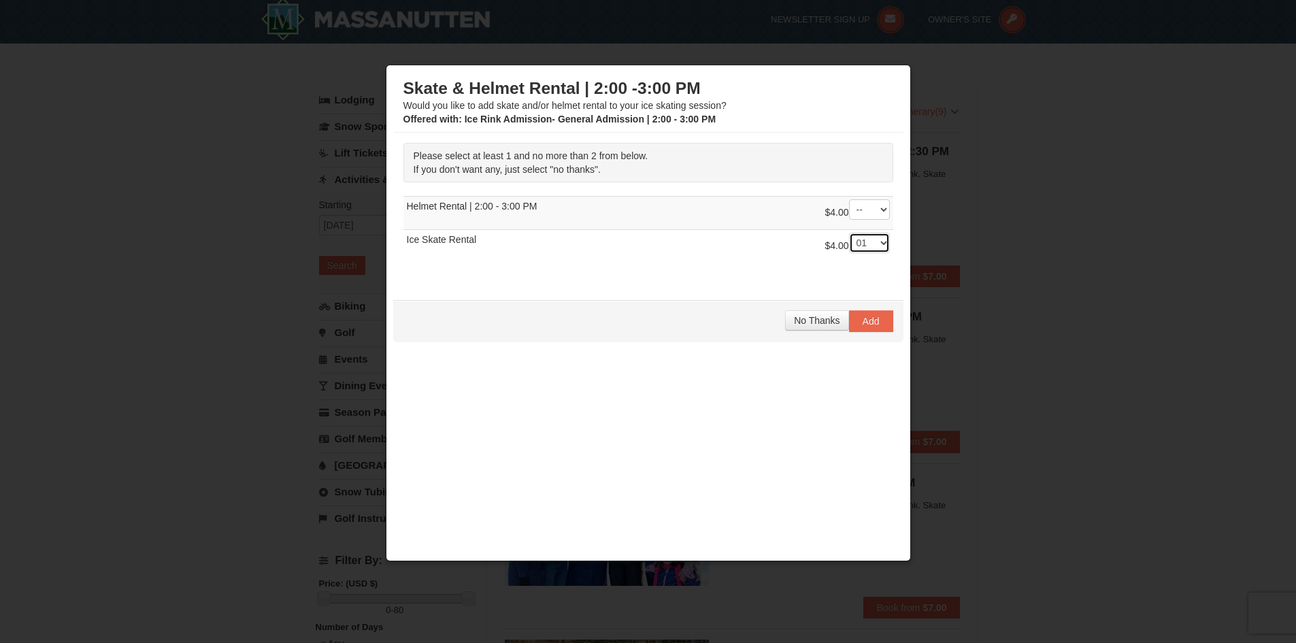
click at [849, 233] on select "-- 01 02" at bounding box center [869, 243] width 41 height 20
click at [1023, 343] on div at bounding box center [648, 321] width 1296 height 643
click at [875, 320] on span "Add" at bounding box center [871, 321] width 17 height 11
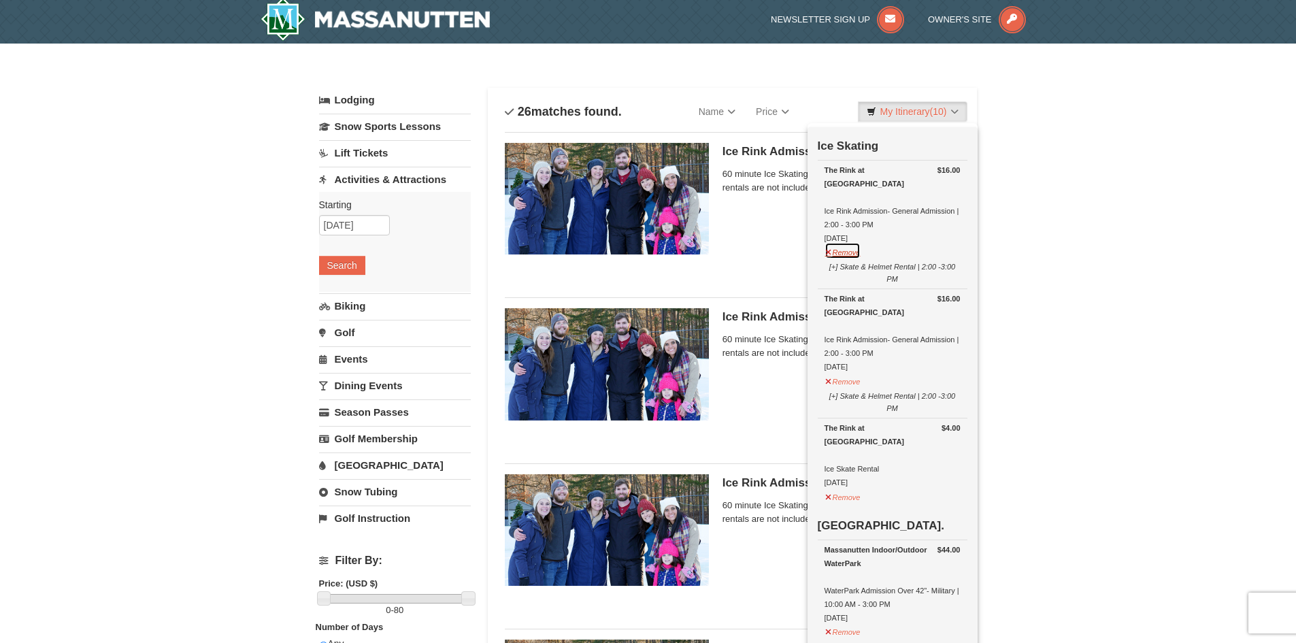
click at [826, 242] on button "Remove" at bounding box center [842, 250] width 37 height 17
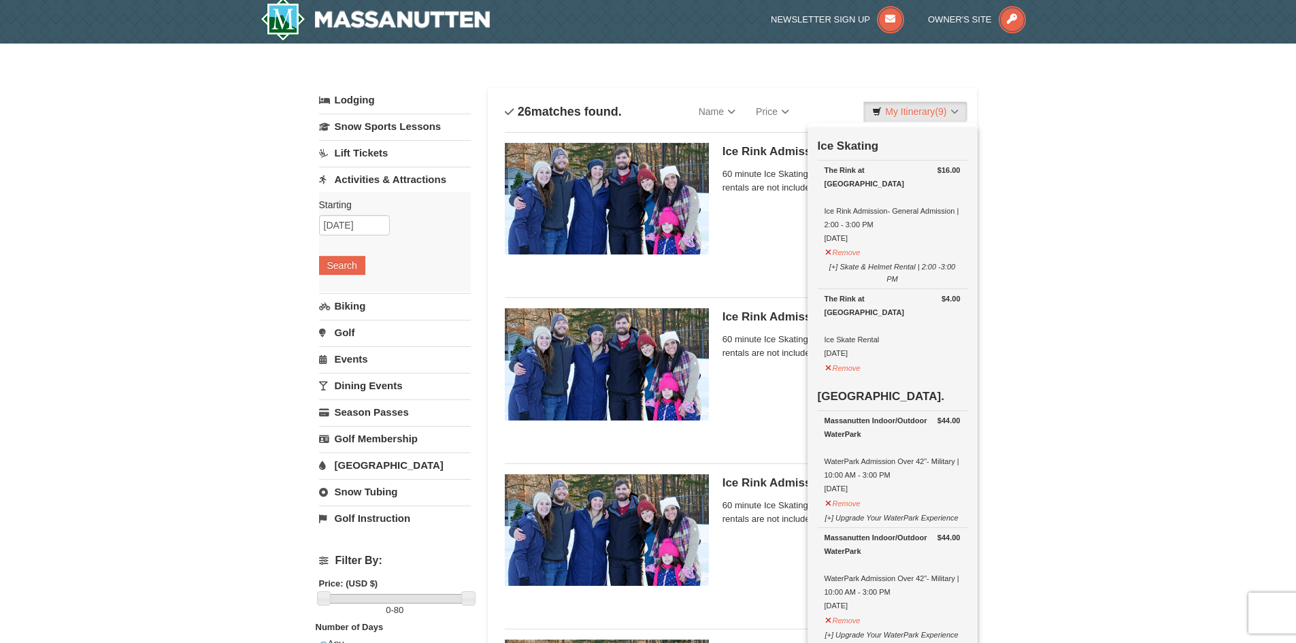
click at [412, 174] on link "Activities & Attractions" at bounding box center [395, 179] width 152 height 25
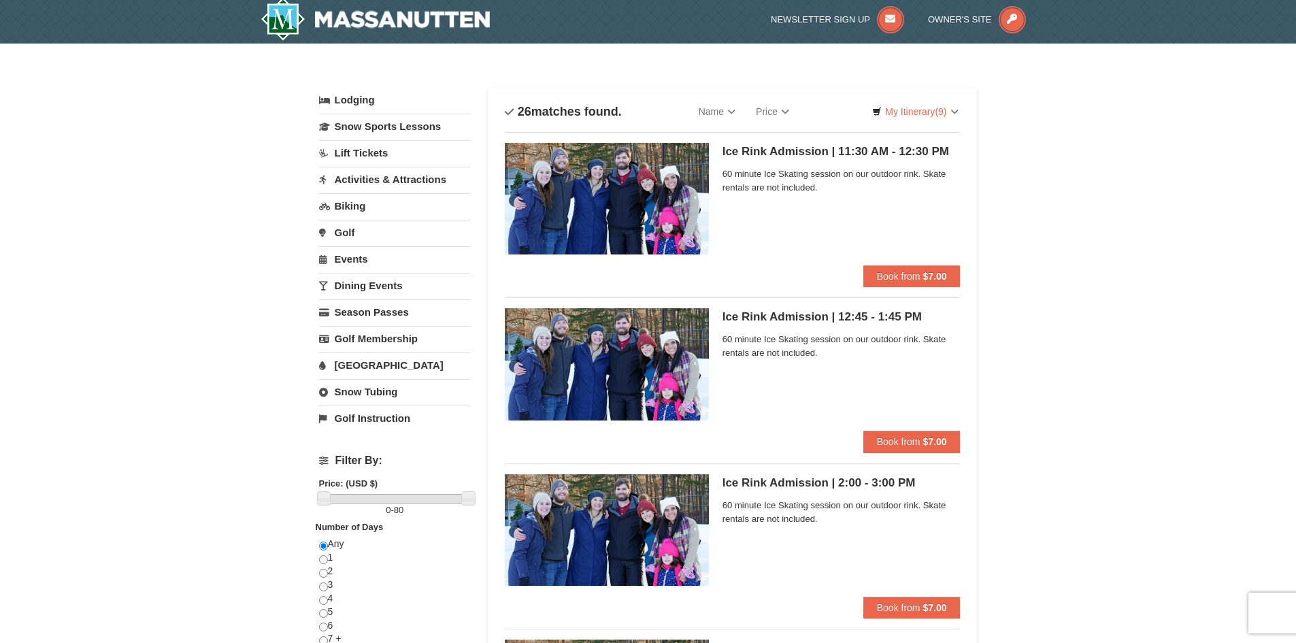
click at [411, 177] on link "Activities & Attractions" at bounding box center [395, 179] width 152 height 25
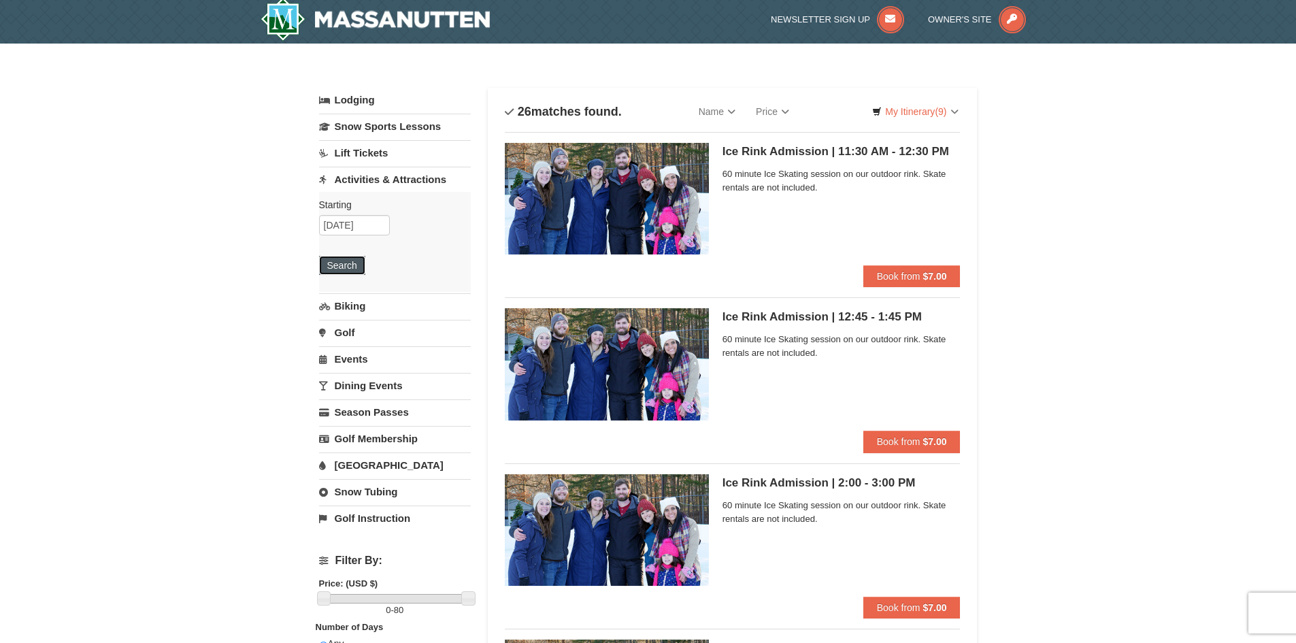
click at [346, 264] on button "Search" at bounding box center [342, 265] width 46 height 19
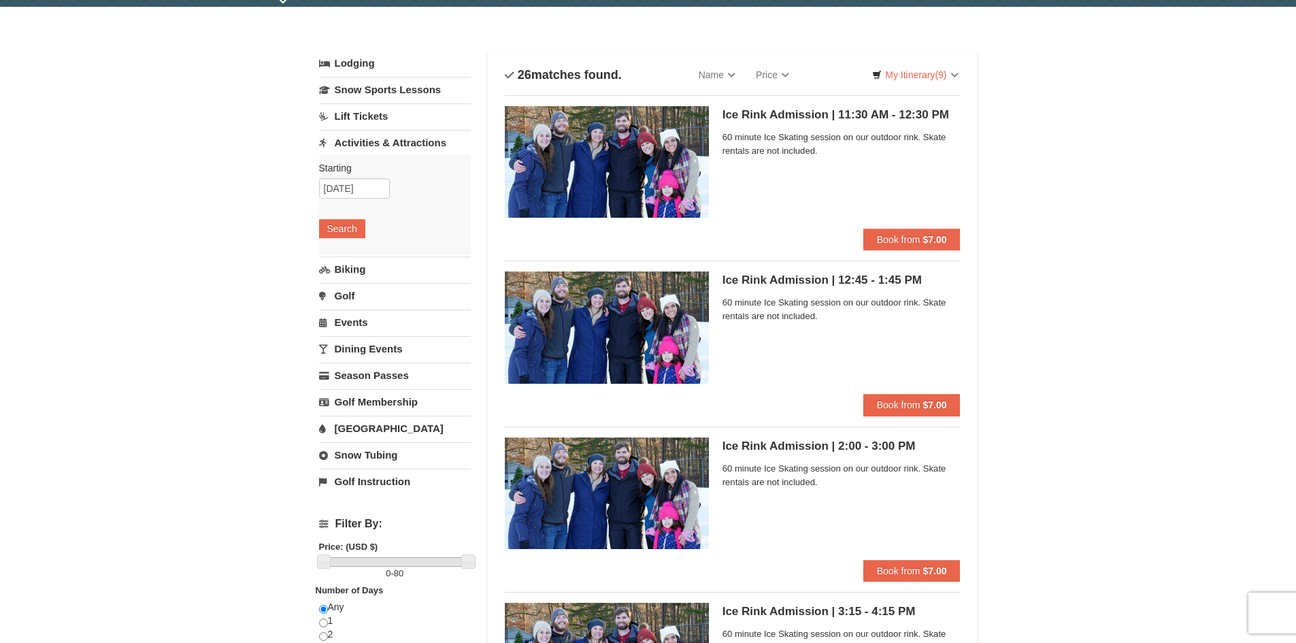
scroll to position [35, 0]
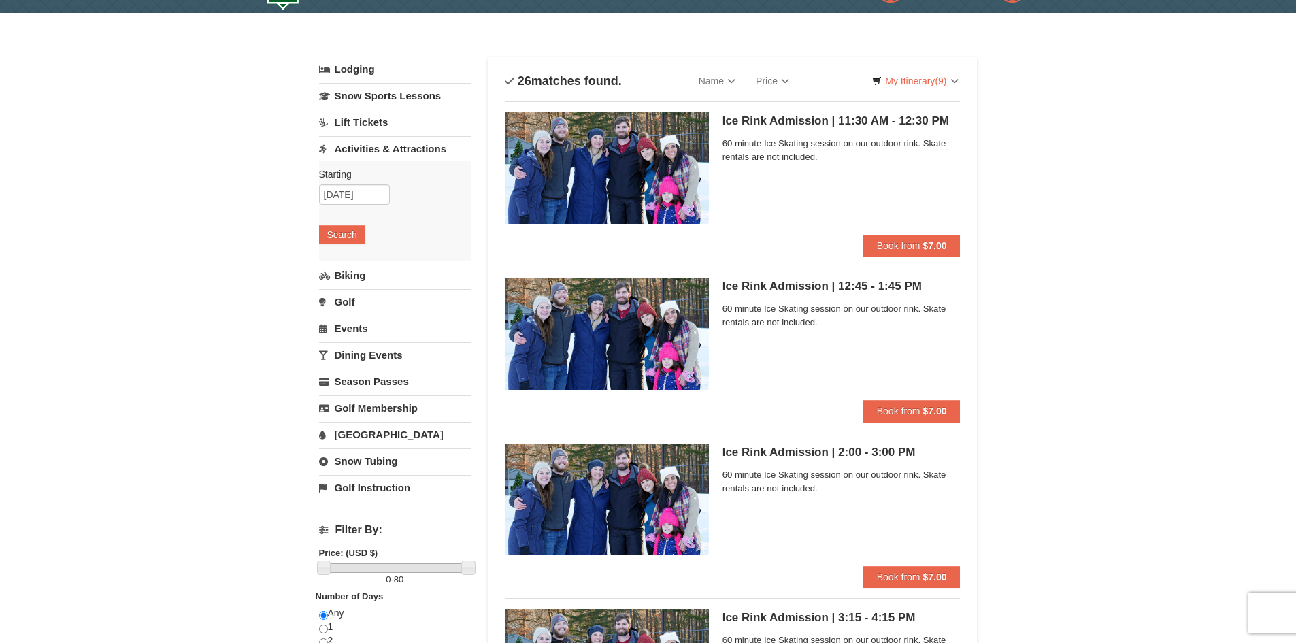
click at [376, 461] on link "Snow Tubing" at bounding box center [395, 460] width 152 height 25
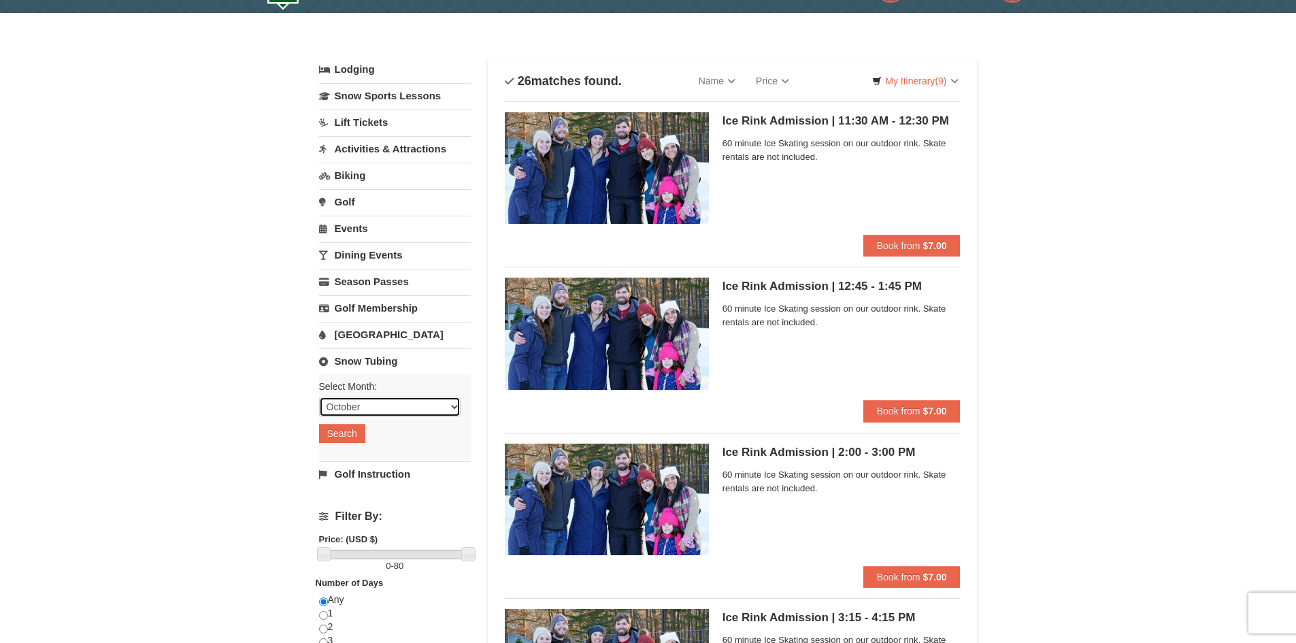
click at [367, 409] on select "October November December January February March April May June July August Sep…" at bounding box center [389, 407] width 141 height 20
select select "11"
click at [319, 397] on select "October November December January February March April May June July August Sep…" at bounding box center [389, 407] width 141 height 20
click at [348, 436] on button "Search" at bounding box center [342, 433] width 46 height 19
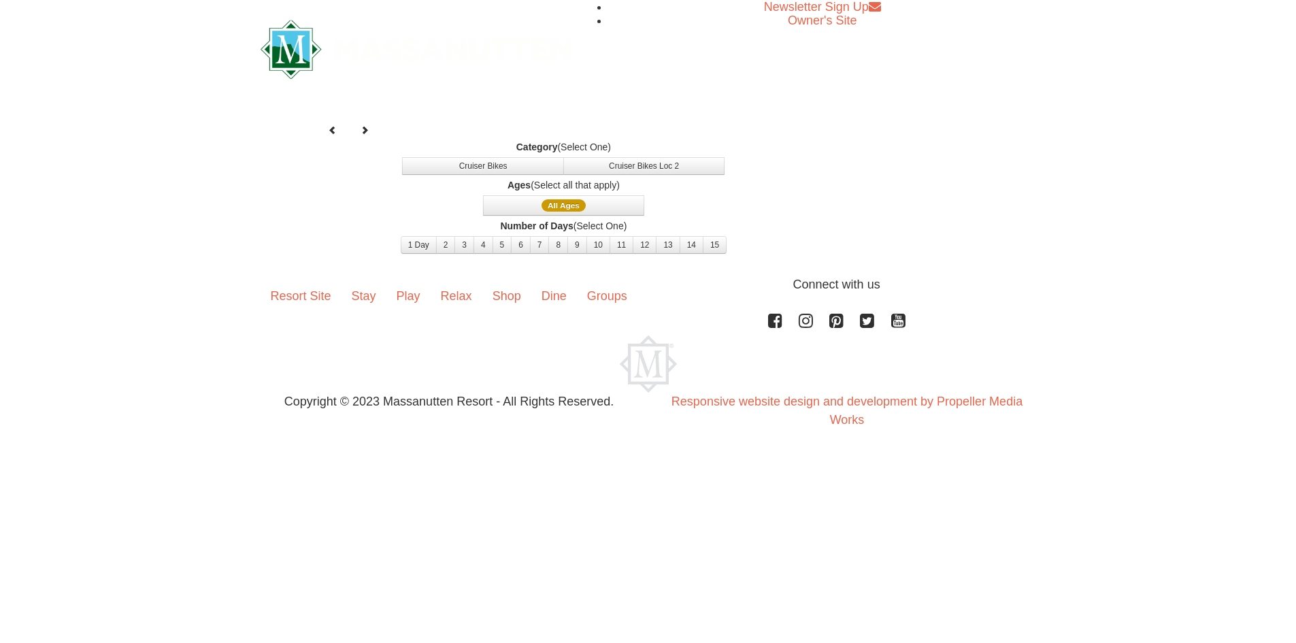
select select "11"
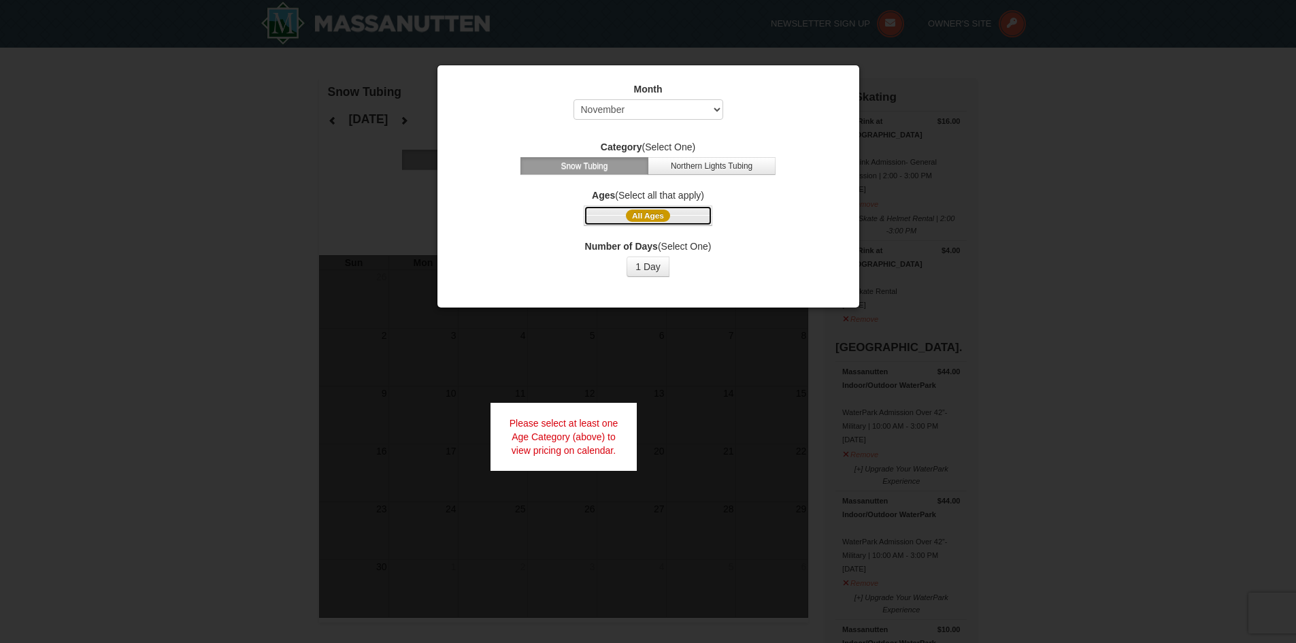
click at [680, 216] on button "All Ages" at bounding box center [648, 215] width 128 height 20
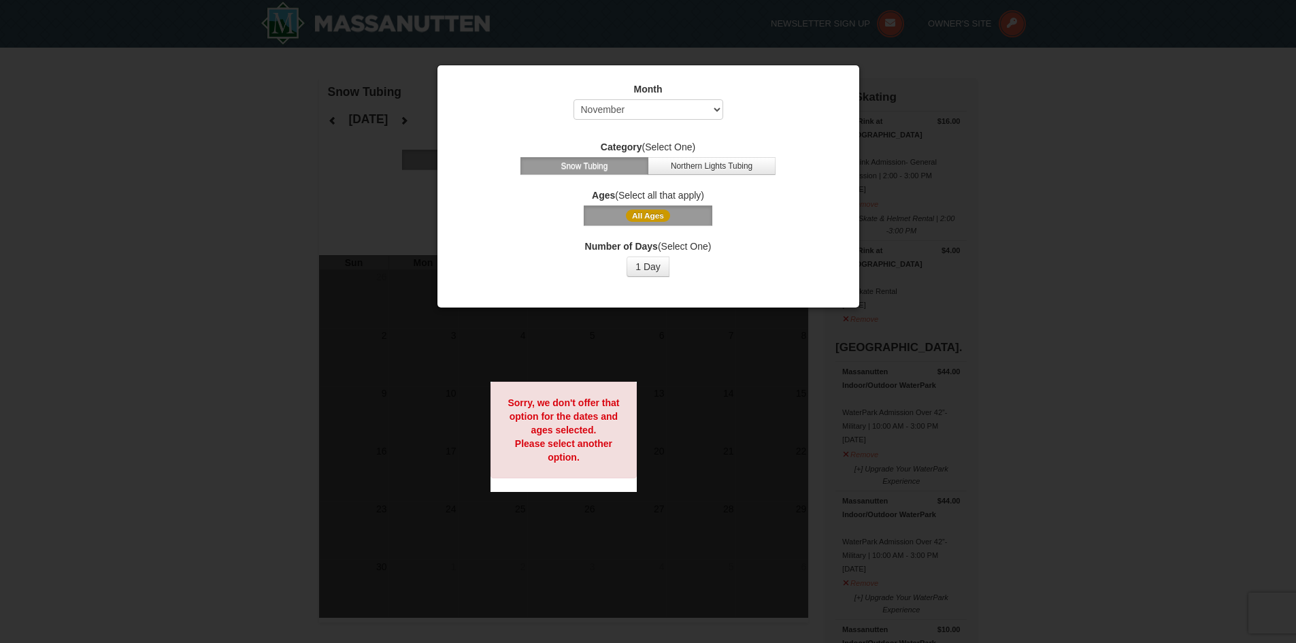
click at [680, 216] on button "All Ages" at bounding box center [648, 215] width 128 height 20
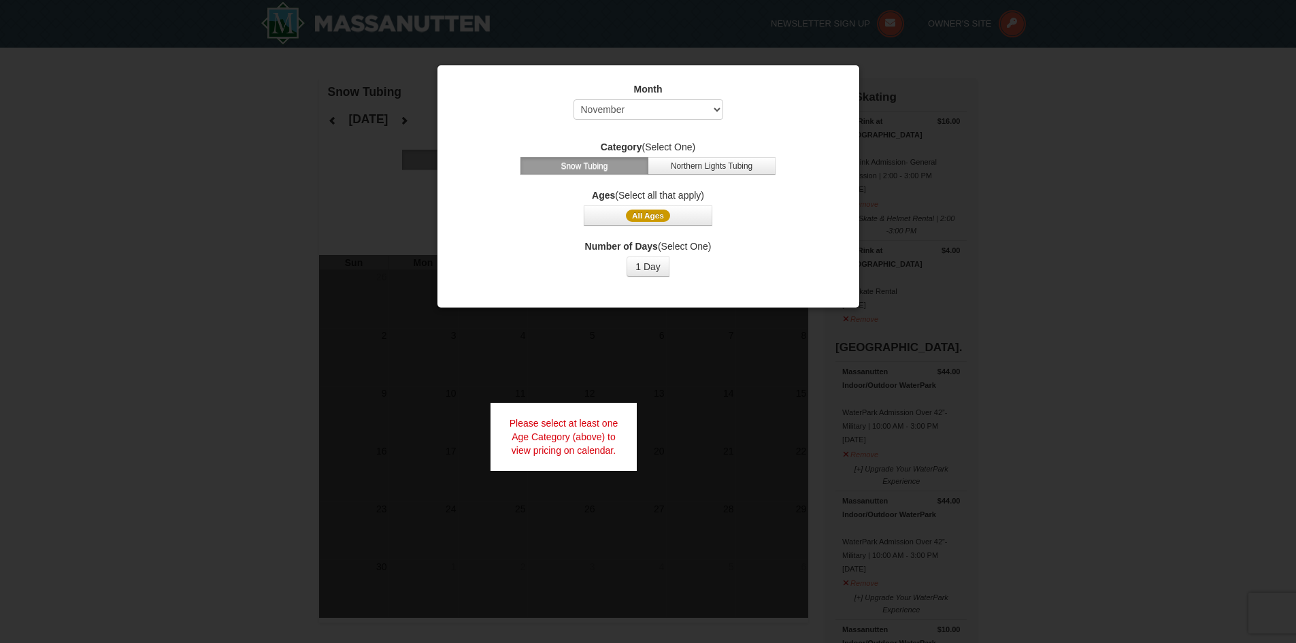
click at [602, 167] on button "Snow Tubing" at bounding box center [584, 166] width 128 height 18
click at [658, 215] on span "All Ages" at bounding box center [648, 216] width 44 height 12
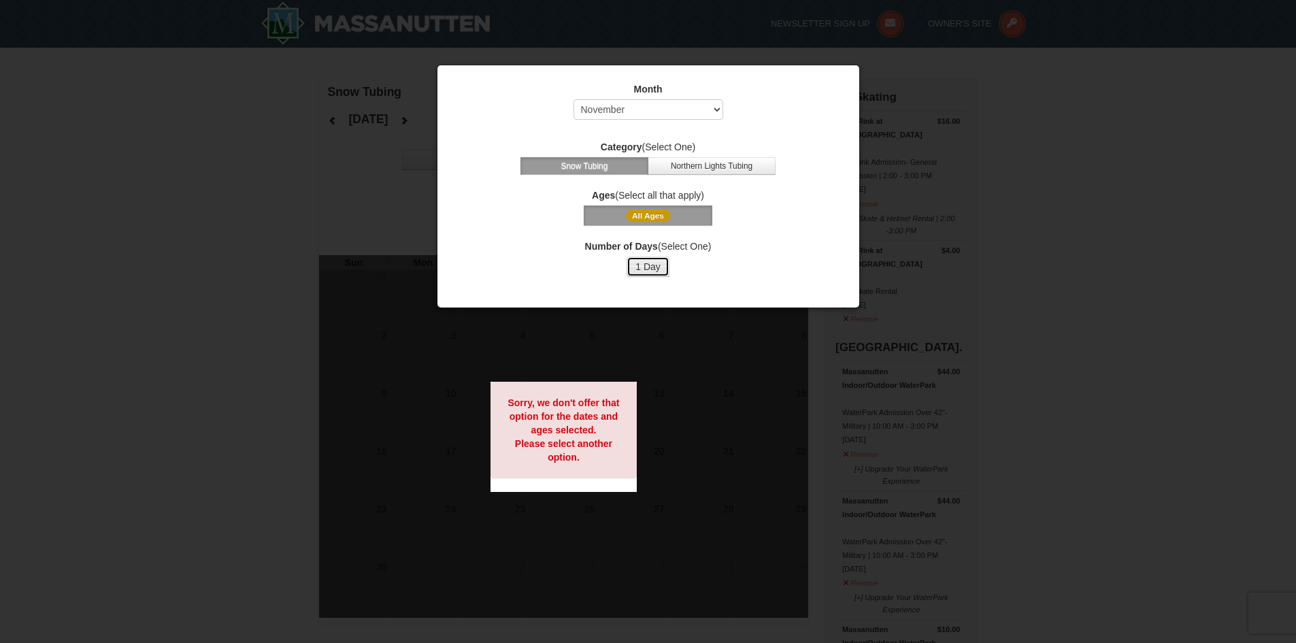
click at [656, 267] on button "1 Day" at bounding box center [647, 266] width 43 height 20
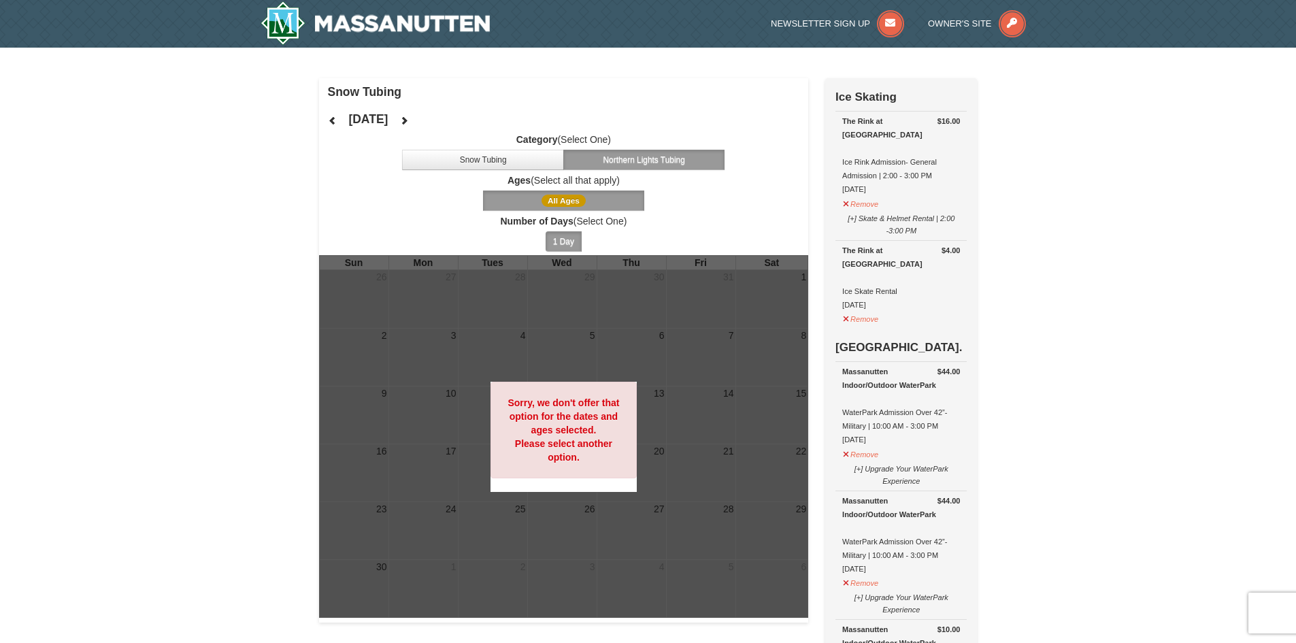
click at [666, 161] on button "Northern Lights Tubing" at bounding box center [644, 160] width 162 height 20
click at [409, 118] on icon at bounding box center [404, 121] width 10 height 10
click at [475, 163] on button "Snow Tubing" at bounding box center [483, 160] width 162 height 20
click at [418, 120] on button at bounding box center [403, 120] width 27 height 20
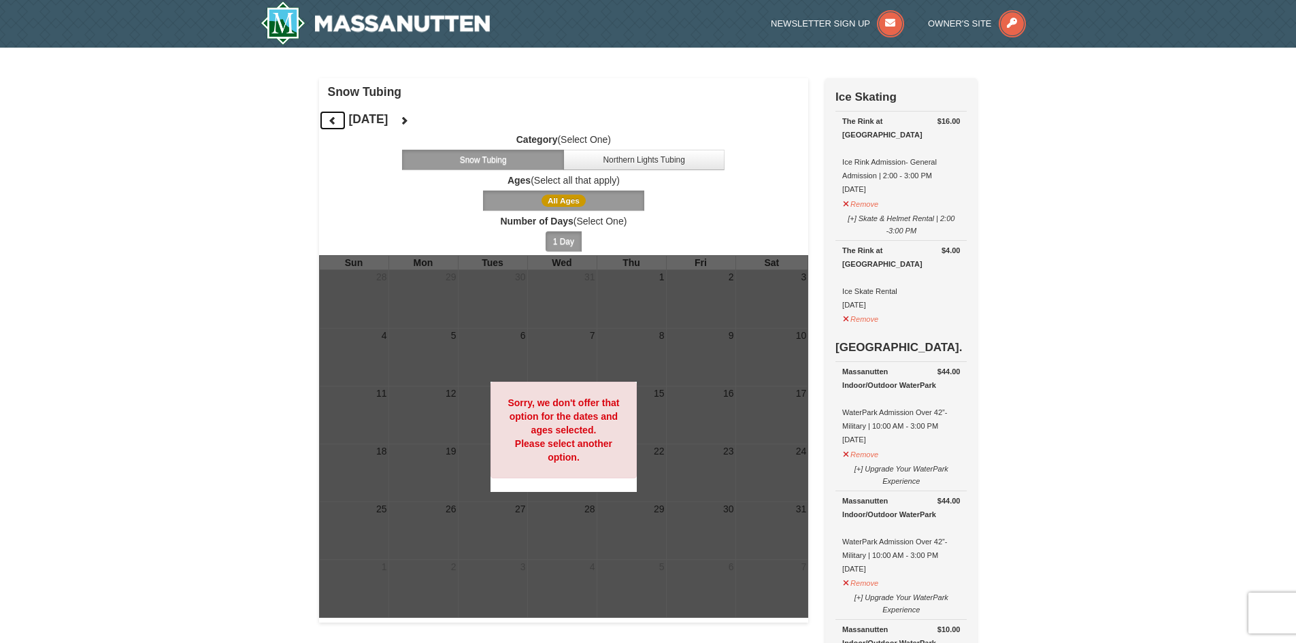
click at [333, 117] on icon at bounding box center [333, 121] width 10 height 10
click at [329, 120] on icon at bounding box center [333, 121] width 10 height 10
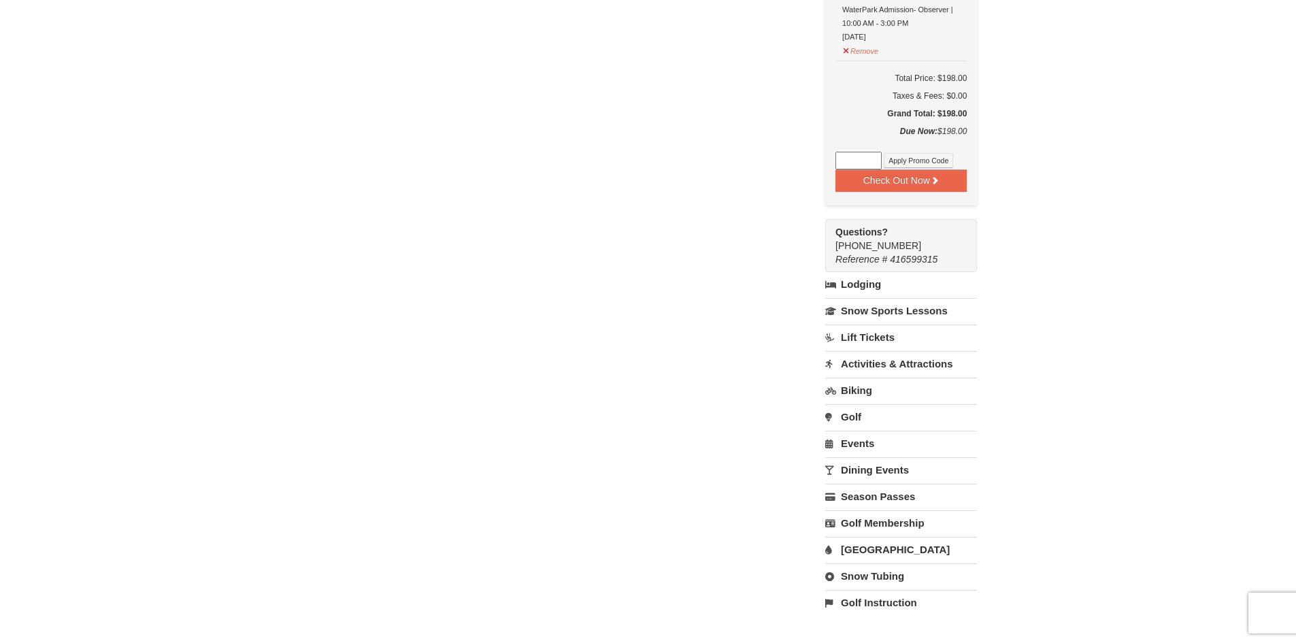
scroll to position [1088, 0]
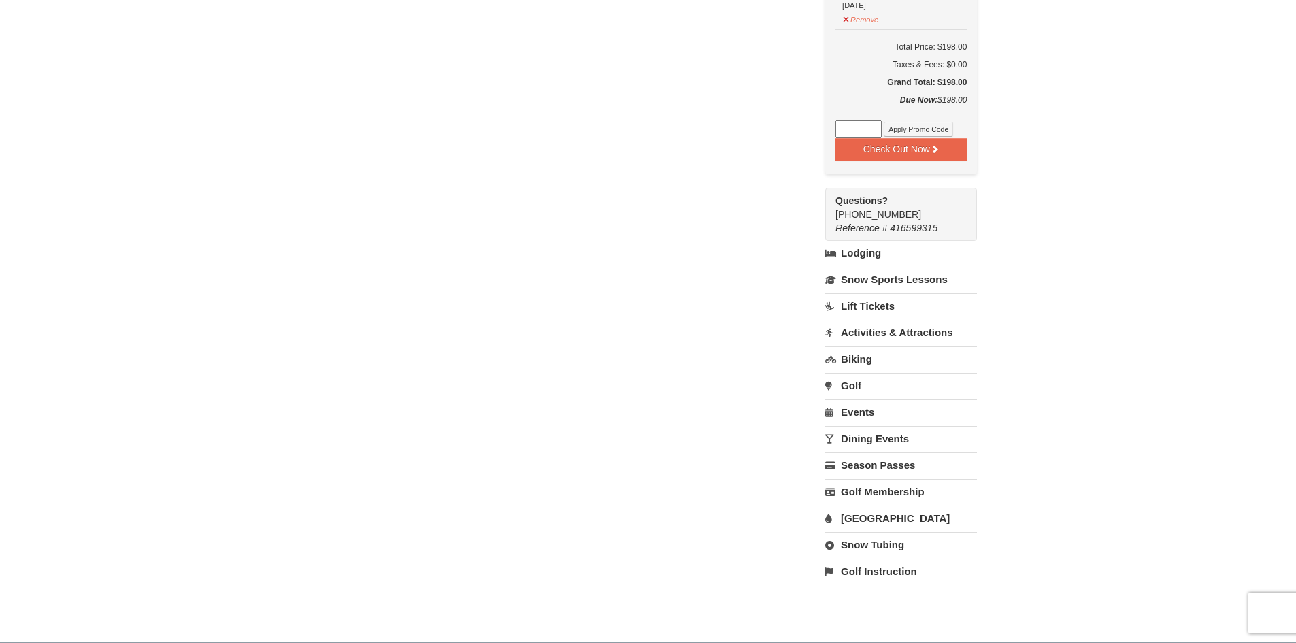
click at [929, 267] on link "Snow Sports Lessons" at bounding box center [901, 279] width 152 height 25
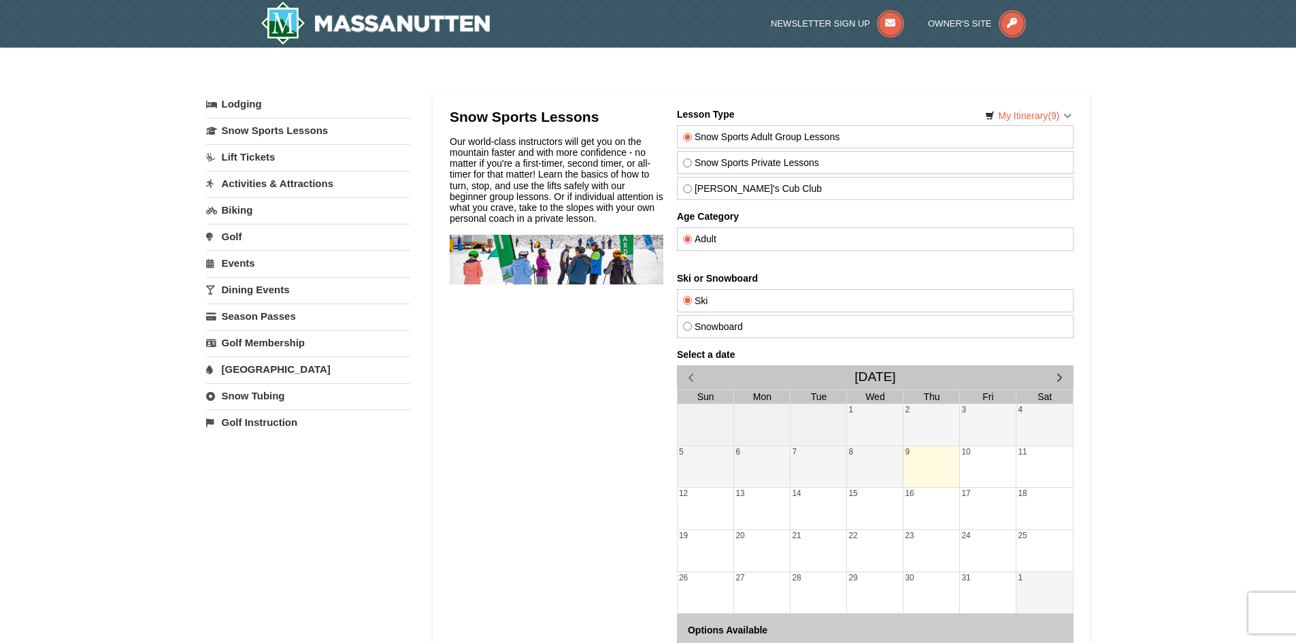
click at [686, 331] on input "Snowboard" at bounding box center [686, 326] width 9 height 9
radio input "true"
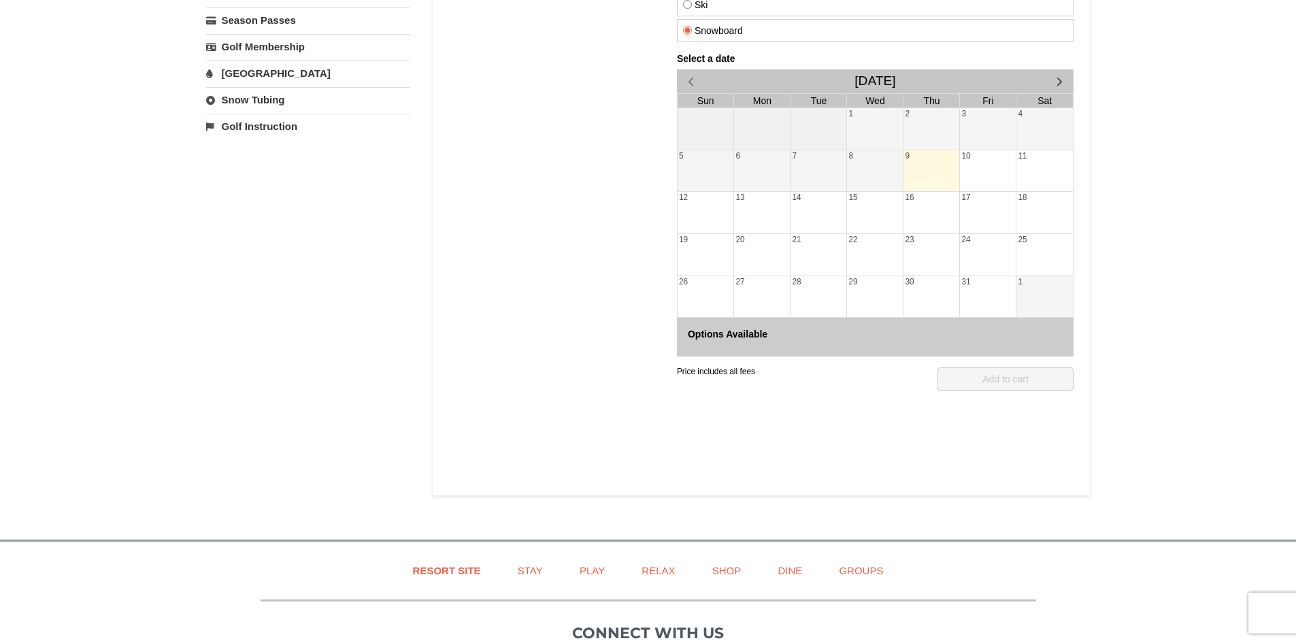
scroll to position [340, 0]
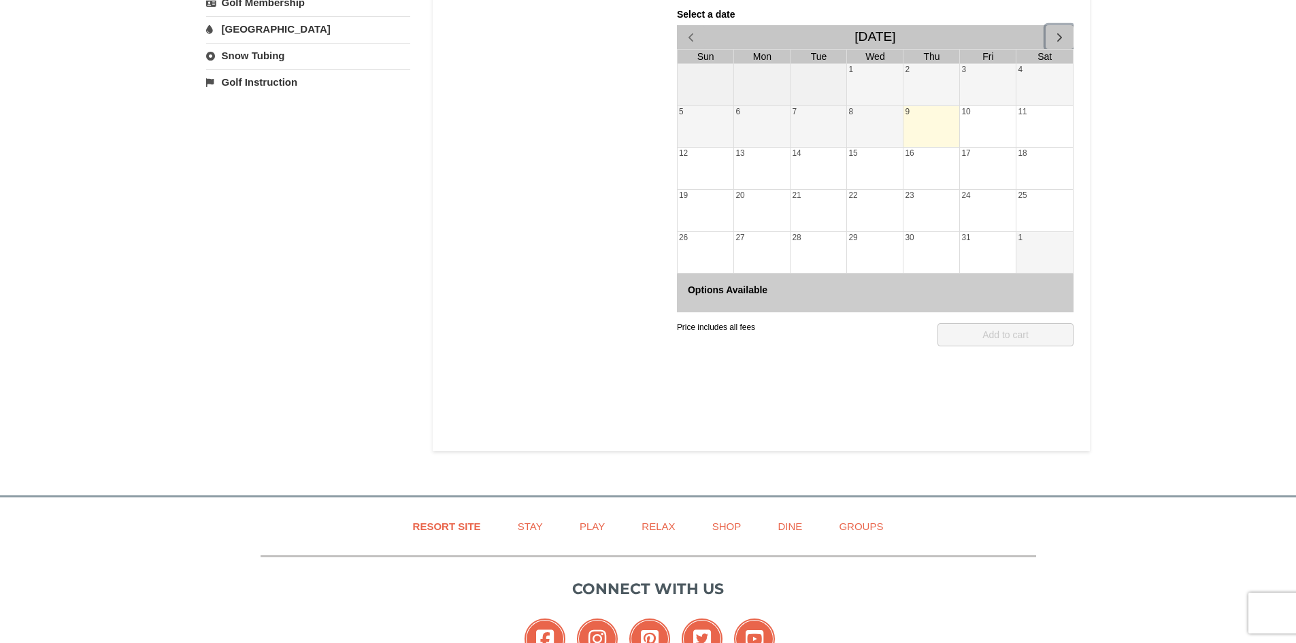
click at [1058, 44] on span "button" at bounding box center [1059, 37] width 14 height 14
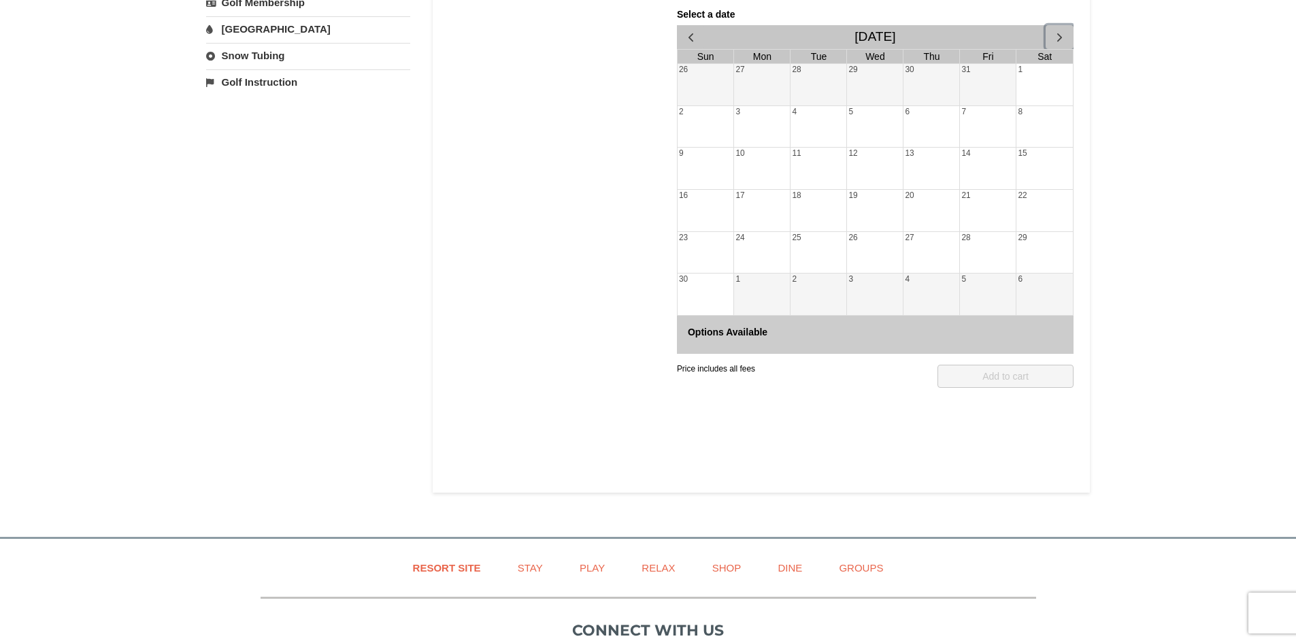
click at [987, 273] on div "28" at bounding box center [987, 252] width 56 height 41
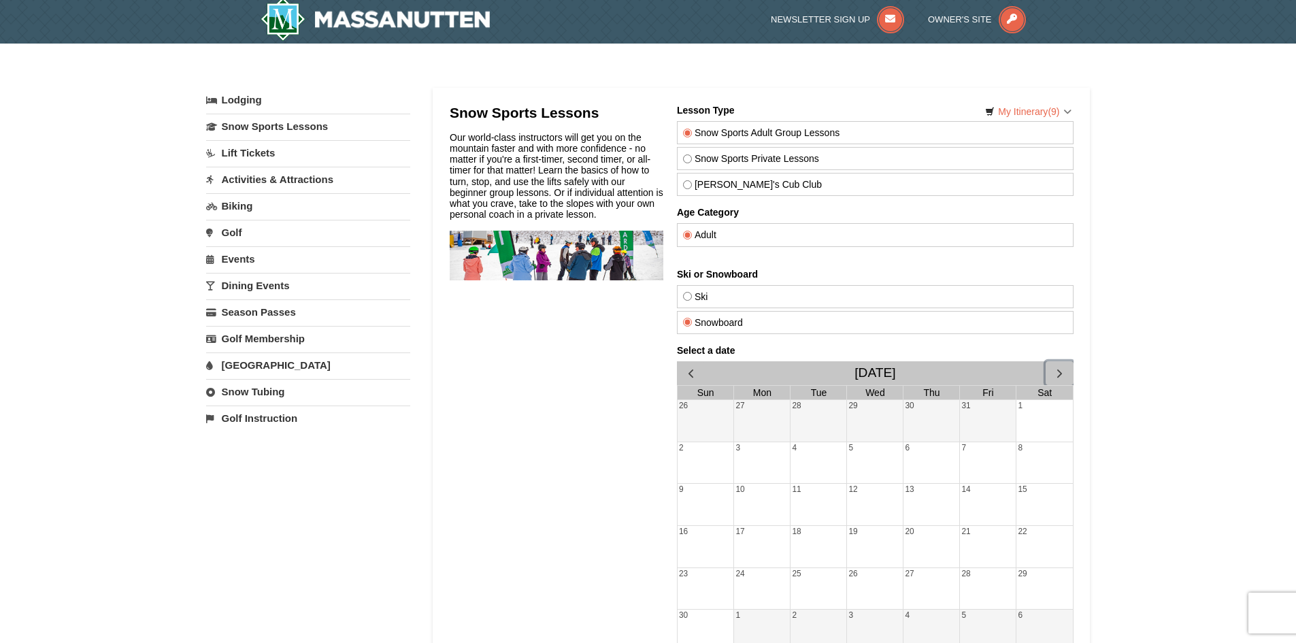
scroll to position [0, 0]
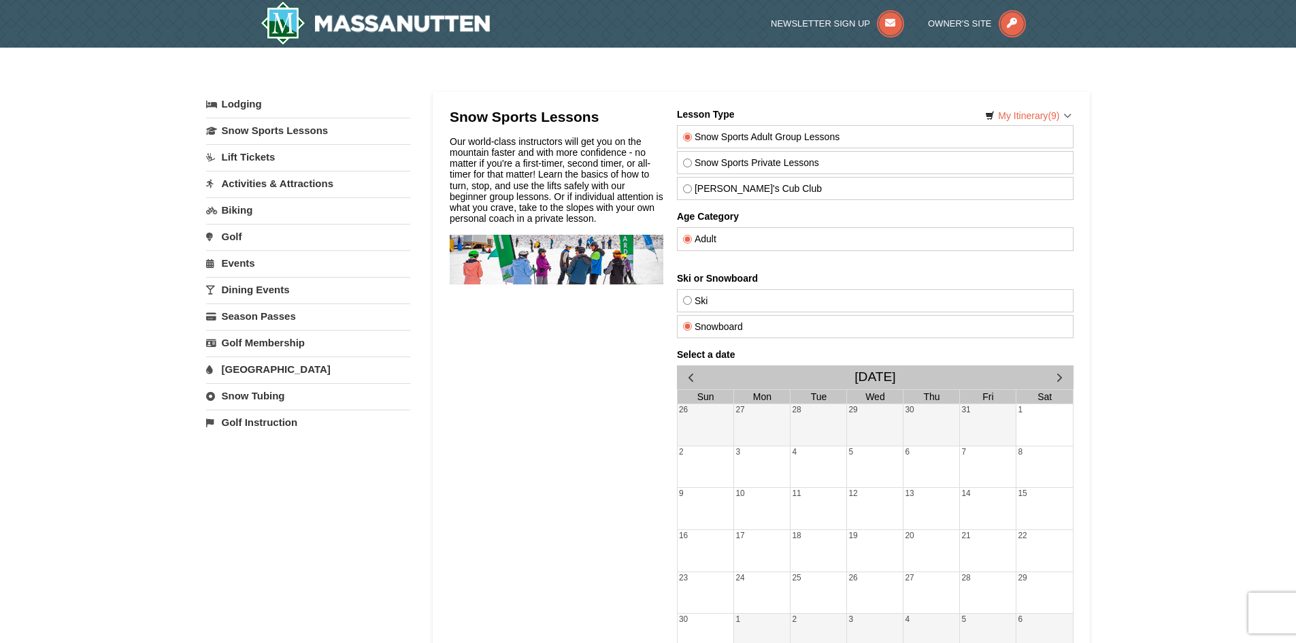
click at [253, 157] on link "Lift Tickets" at bounding box center [308, 156] width 204 height 25
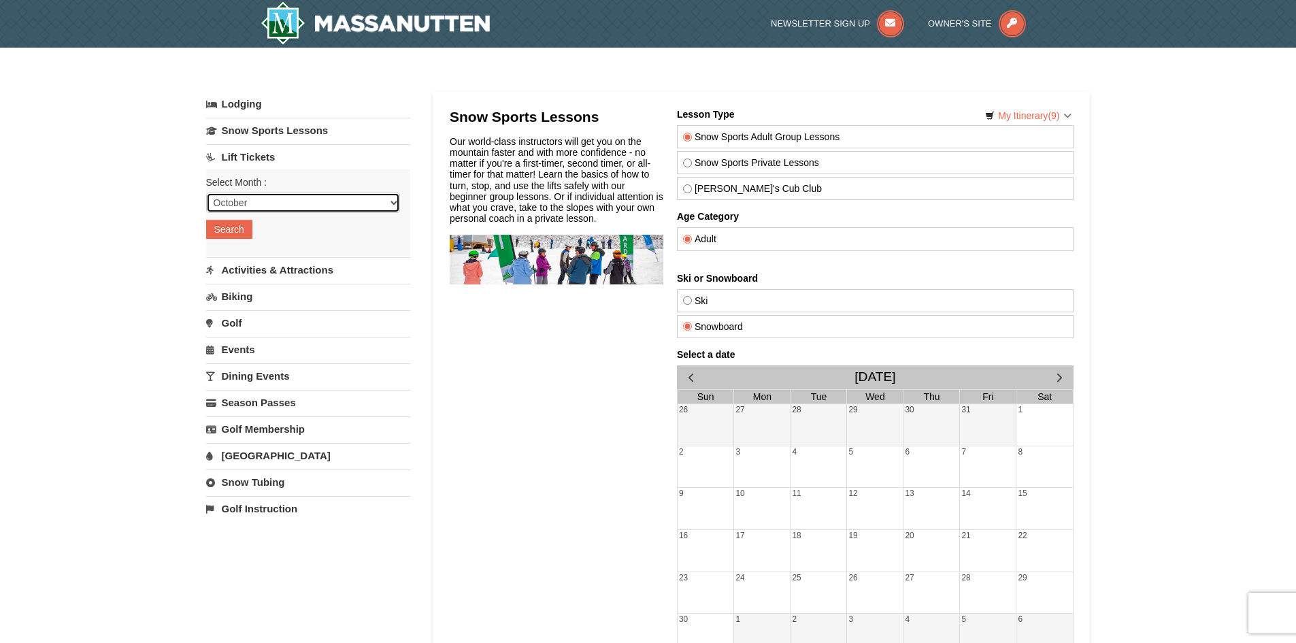
click at [258, 197] on select "October November December January February March April May June July August Sep…" at bounding box center [303, 203] width 194 height 20
select select "11"
click at [206, 193] on select "October November December January February March April May June July August Sep…" at bounding box center [303, 203] width 194 height 20
click at [233, 229] on button "Search" at bounding box center [229, 229] width 46 height 19
